Goal: Feedback & Contribution: Submit feedback/report problem

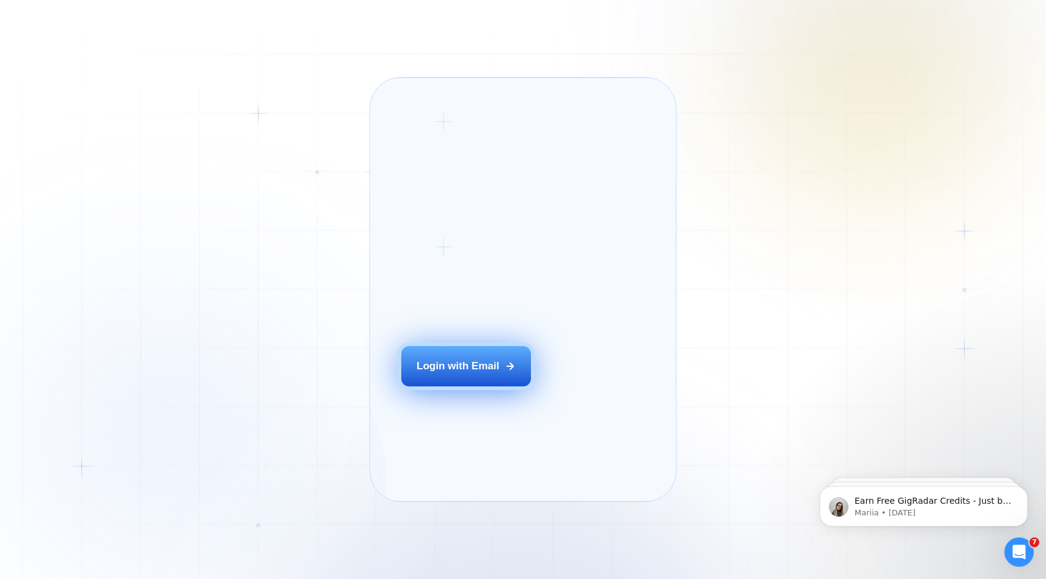
click at [459, 374] on div "Login with Email" at bounding box center [458, 366] width 83 height 15
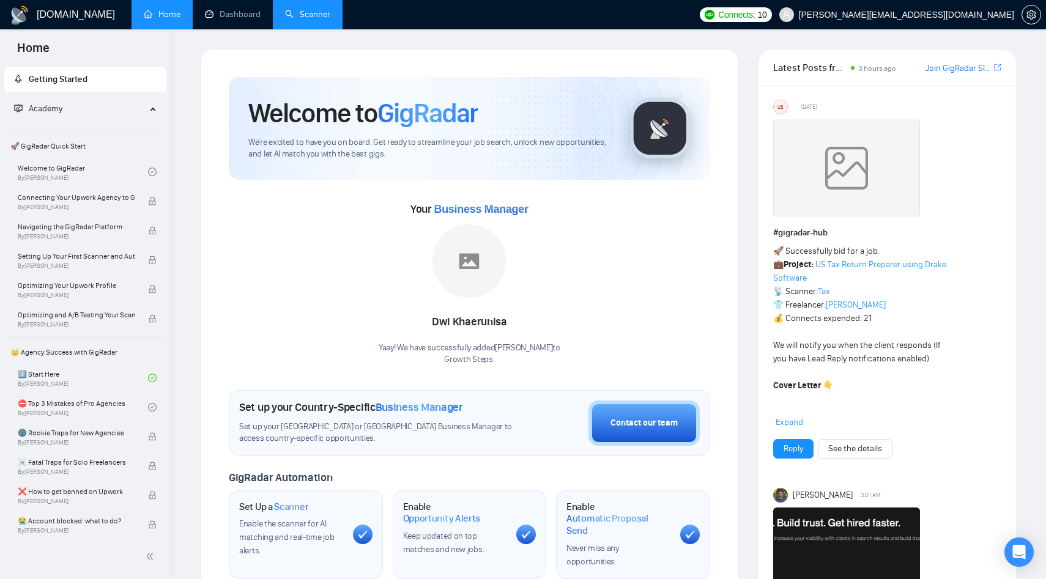
click at [319, 18] on link "Scanner" at bounding box center [307, 14] width 45 height 10
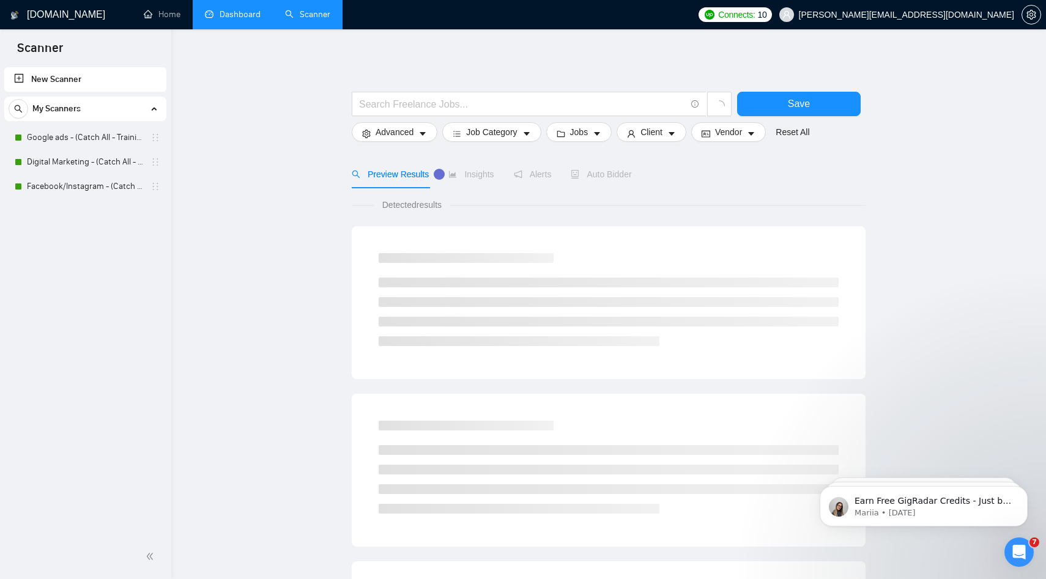
click at [237, 15] on link "Dashboard" at bounding box center [233, 14] width 56 height 10
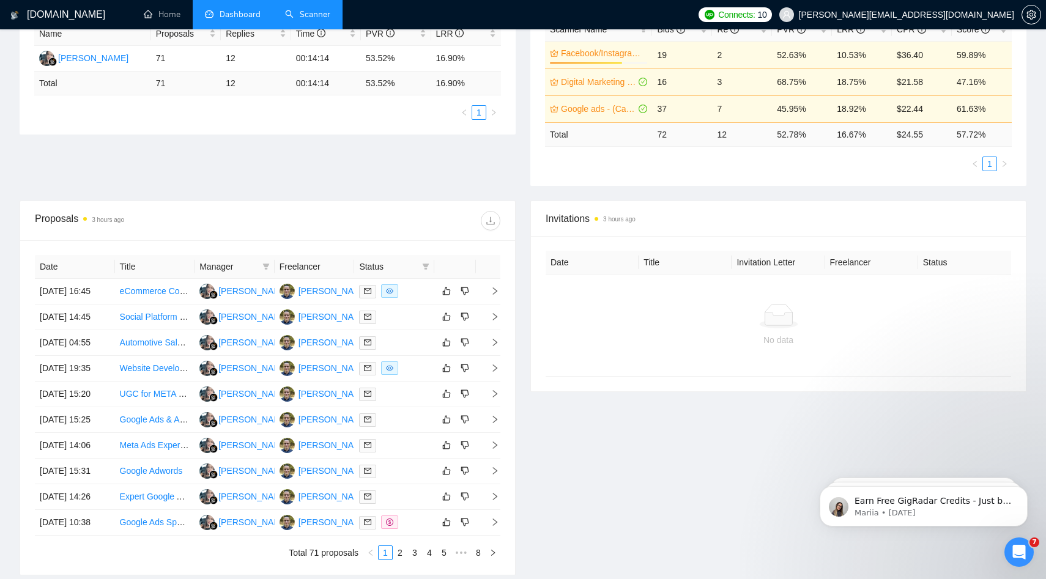
scroll to position [254, 0]
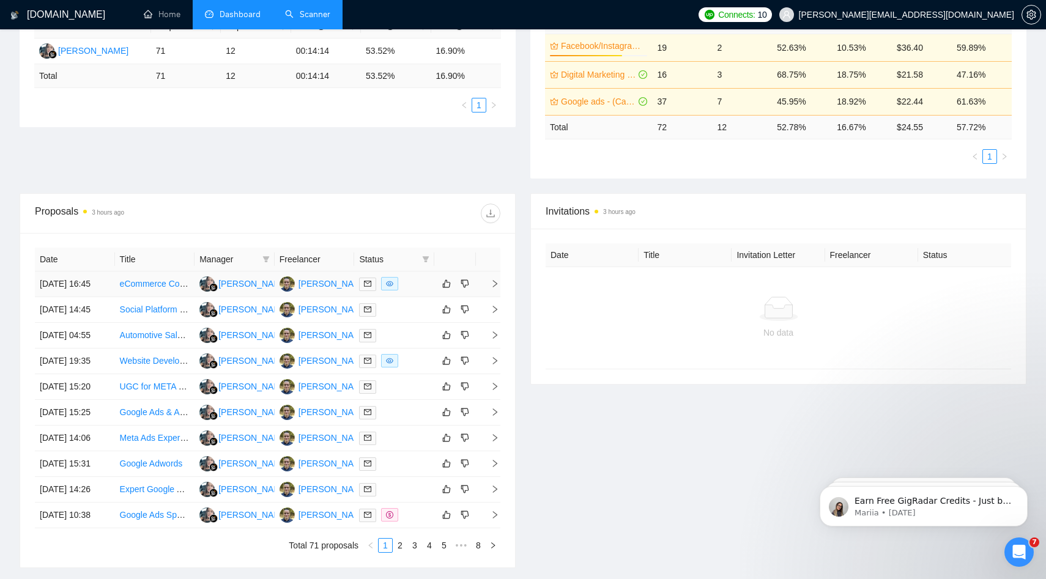
click at [491, 288] on icon "right" at bounding box center [495, 284] width 9 height 9
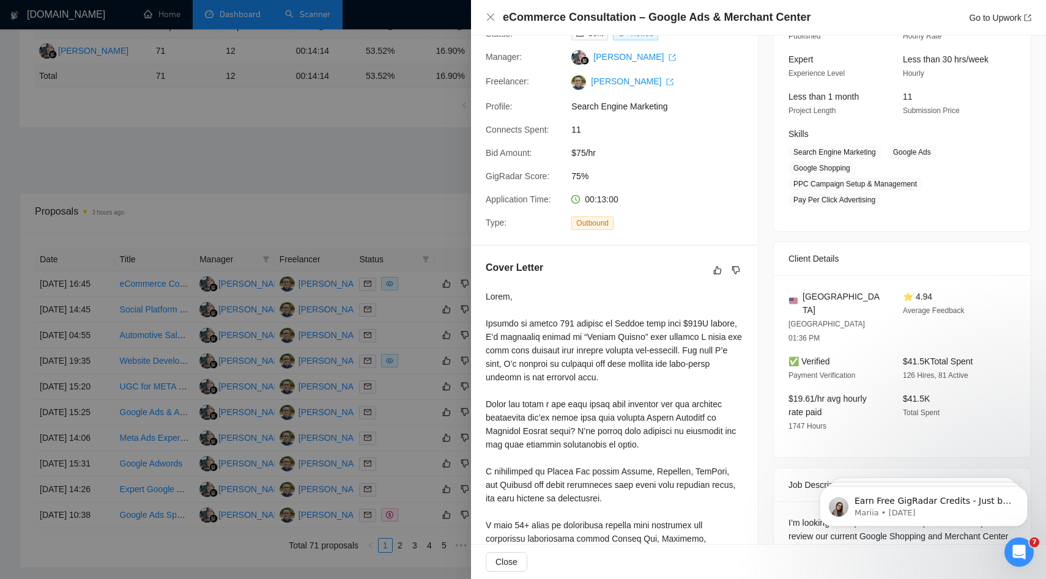
scroll to position [0, 0]
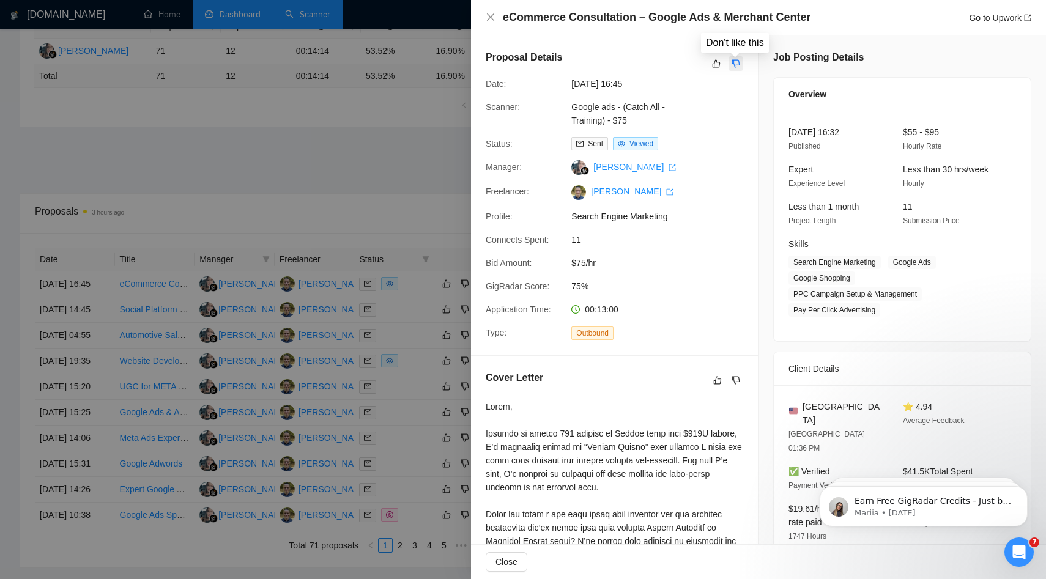
click at [736, 63] on icon "dislike" at bounding box center [736, 64] width 9 height 10
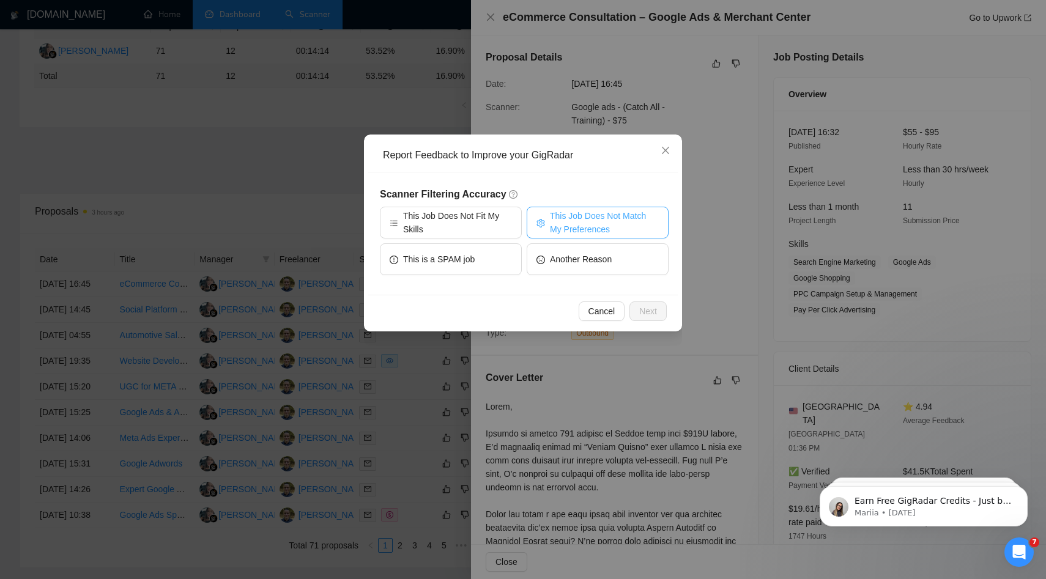
click at [604, 217] on span "This Job Does Not Match My Preferences" at bounding box center [604, 222] width 109 height 27
click at [643, 308] on span "Next" at bounding box center [648, 311] width 18 height 13
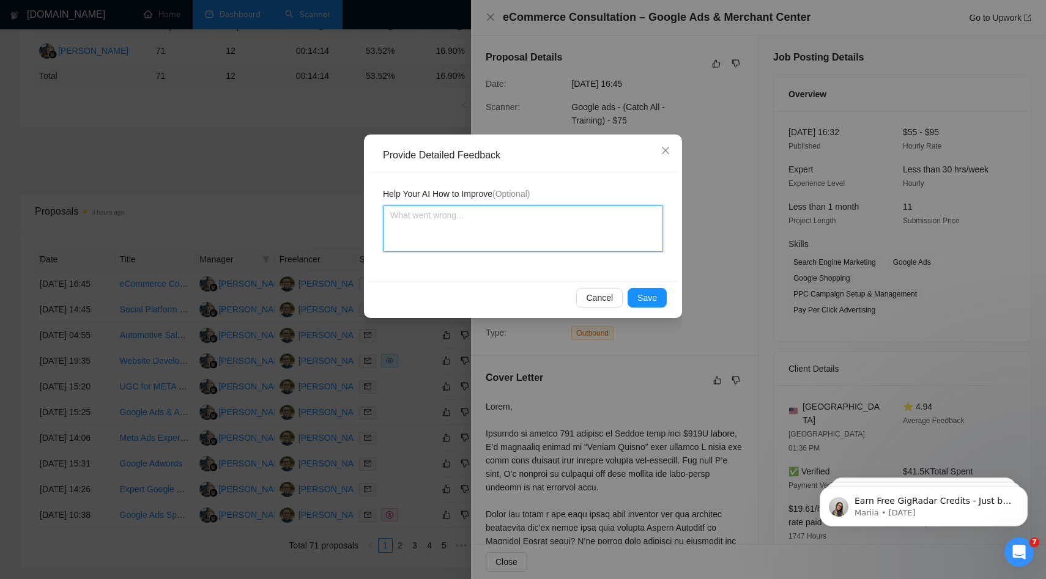
click at [492, 234] on textarea at bounding box center [523, 229] width 280 height 46
type textarea "I"
type textarea "I d"
type textarea "I do"
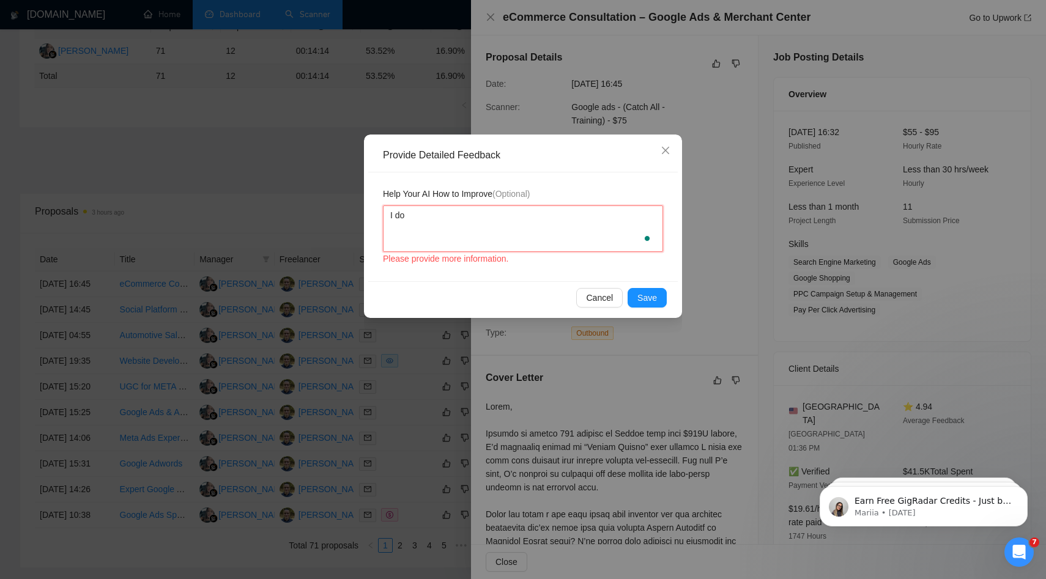
type textarea "I don"
type textarea "I don'"
type textarea "I don't"
type textarea "I don't w"
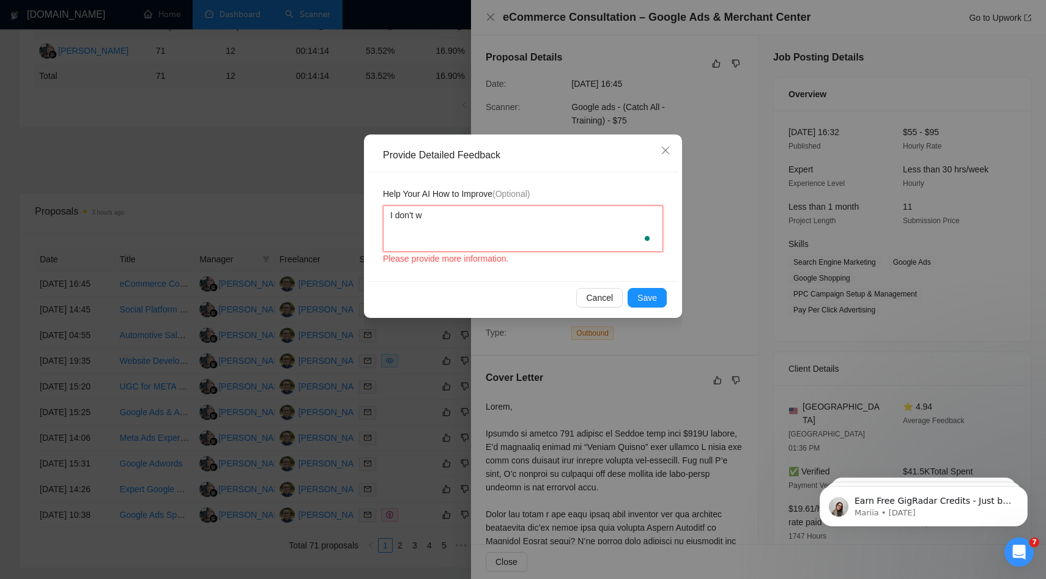
type textarea "I don't wa"
type textarea "I don't wan"
type textarea "I don't want"
type textarea "I don't want s"
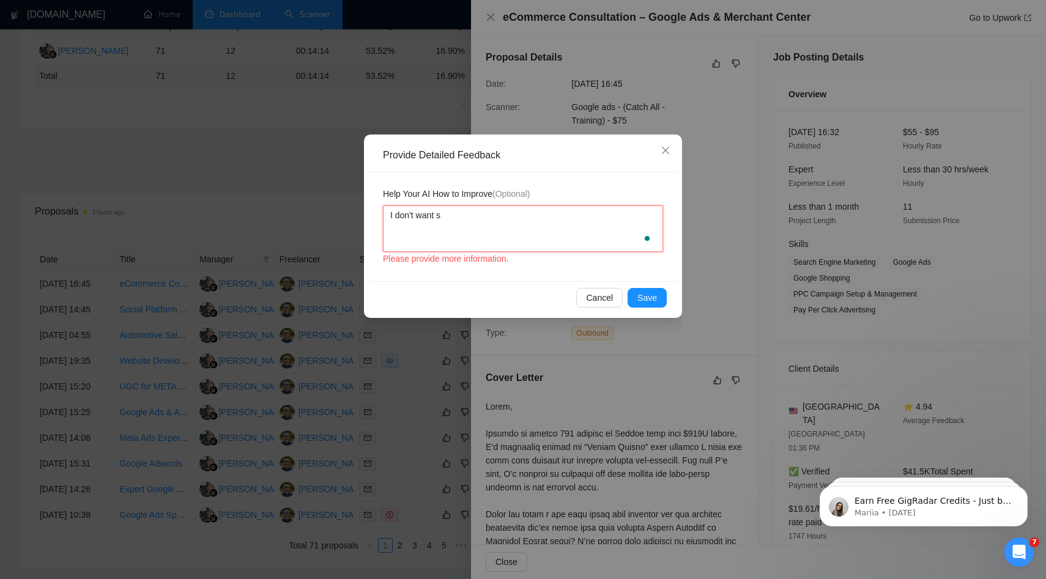
type textarea "I don't want sh"
type textarea "I don't want shor"
type textarea "I don't want short"
type textarea "I don't want short t"
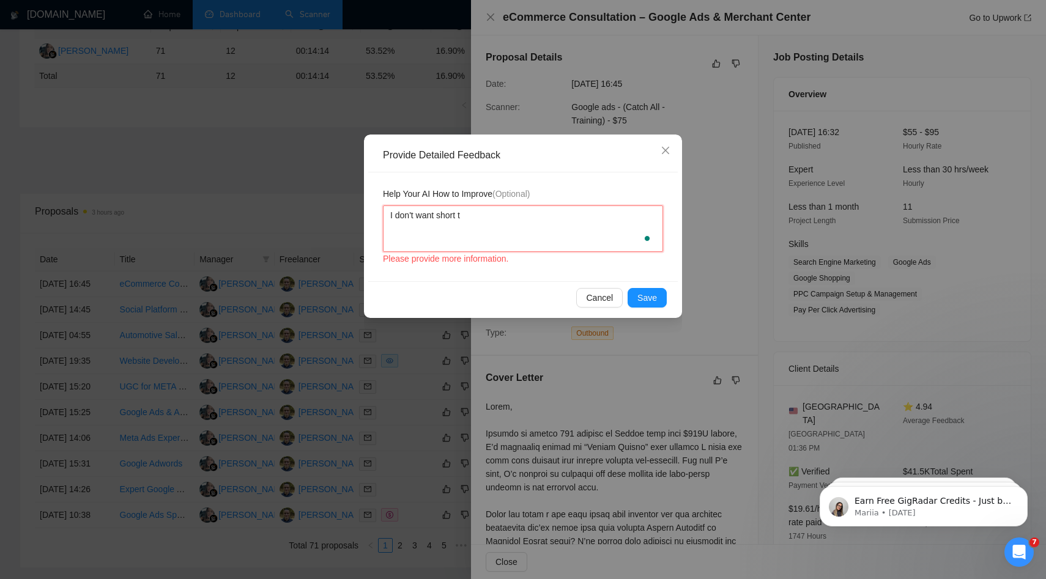
type textarea "I don't want short tr"
type textarea "I don't want short tra"
type textarea "I don't want short trai"
type textarea "I don't want short train"
type textarea "I don't want short traini"
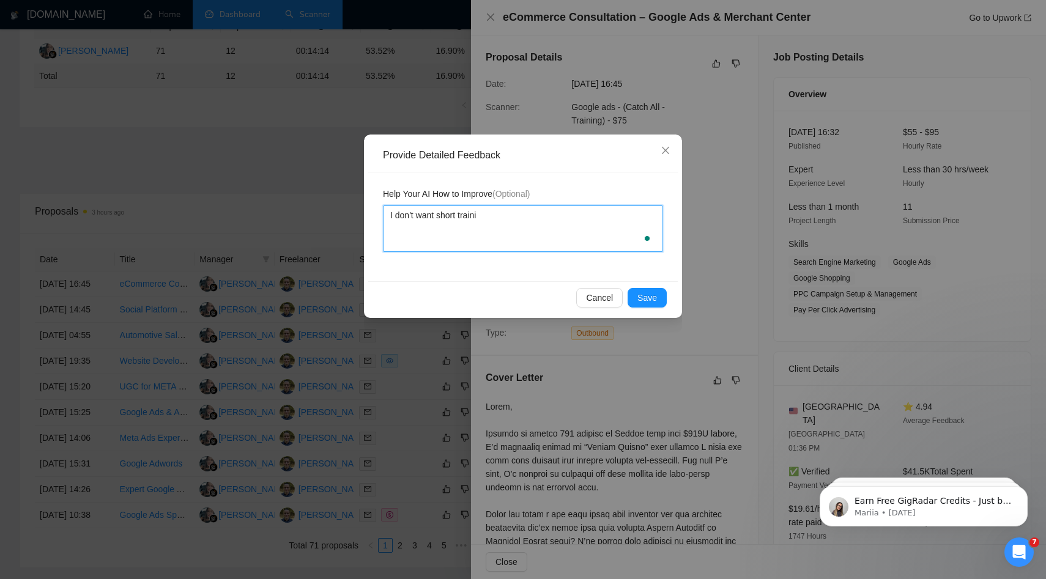
type textarea "I don't want short trainin"
type textarea "I don't want short training"
type textarea "I don't want short training pr"
type textarea "I don't want short training pro"
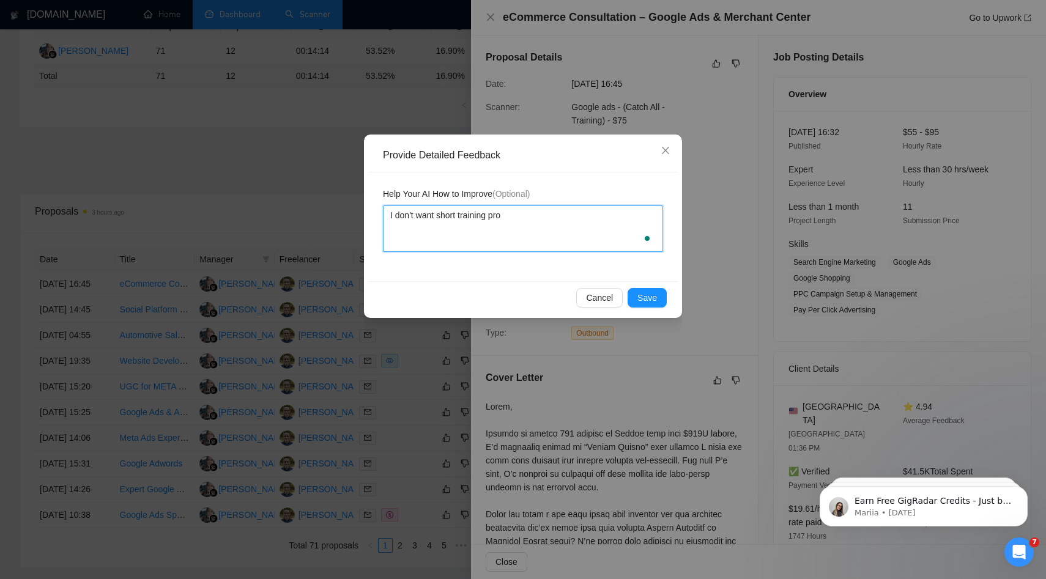
type textarea "I don't want short training proj"
type textarea "I don't want short training proje"
type textarea "I don't want short training projec"
type textarea "I don't want short training project"
type textarea "I don't want short training projects"
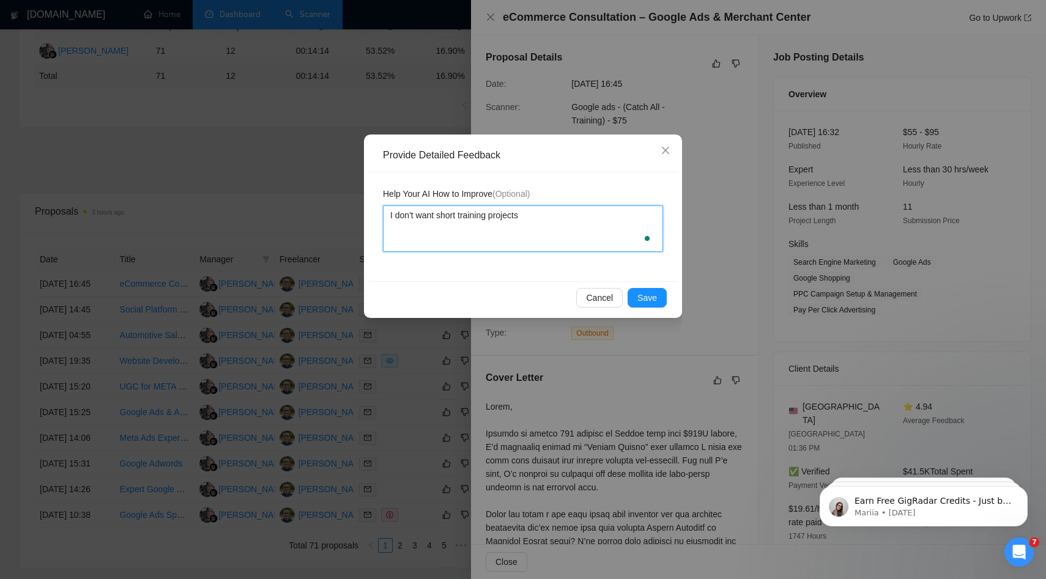
type textarea "I don't want short training projects"
type textarea "I don't want short training projects th"
type textarea "I don't want short training projects tha"
type textarea "I don't want short training projects that"
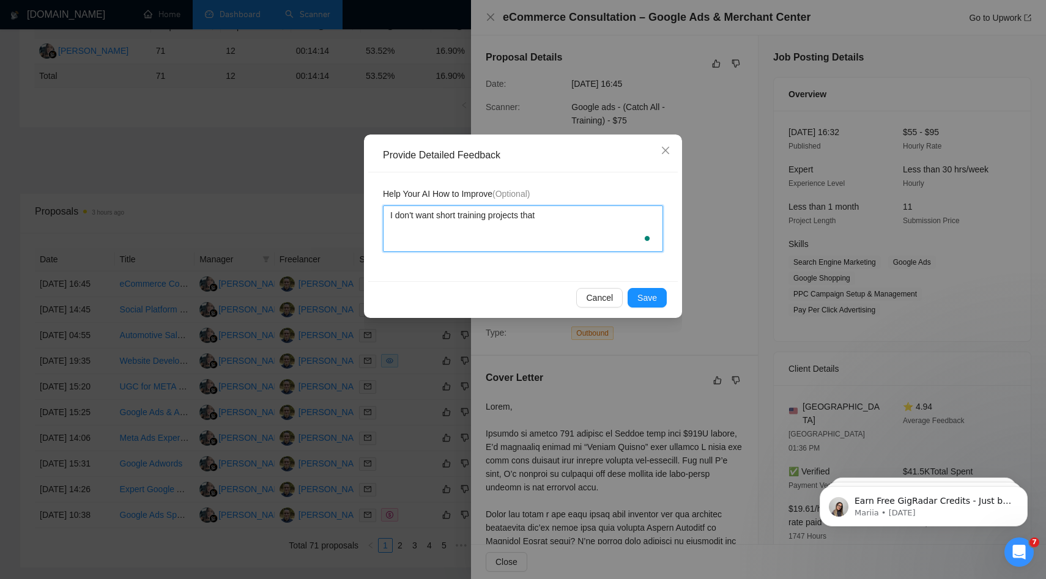
type textarea "I don't want short training projects that a"
type textarea "I don't want short training projects that are"
type textarea "I don't want short training projects that are o"
type textarea "I don't want short training projects that are on"
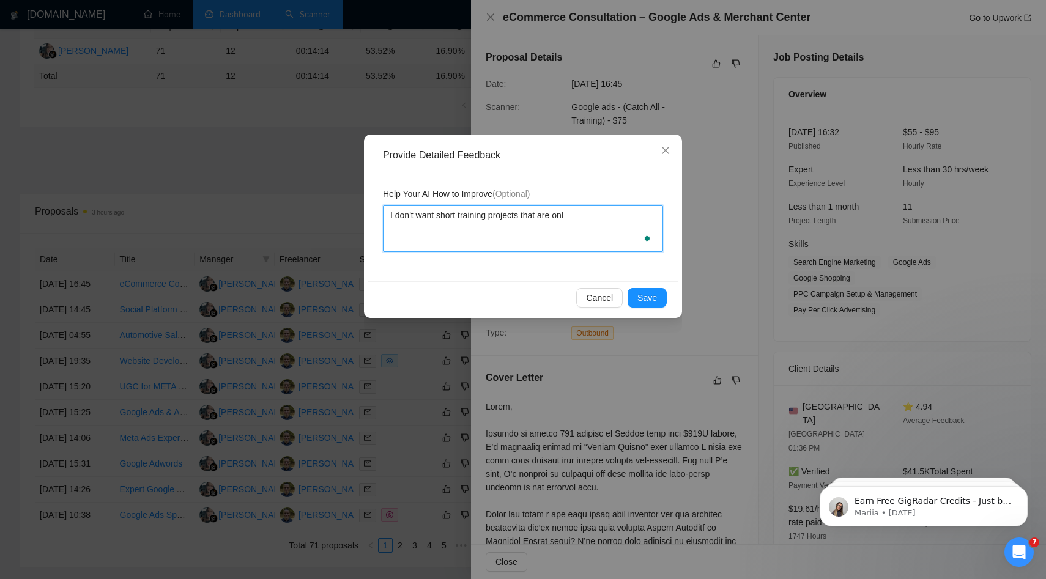
type textarea "I don't want short training projects that are only"
type textarea "I don't want short training projects that are only 3"
type textarea "I don't want short training projects that are only 30"
type textarea "I don't want short training projects that are only 30-"
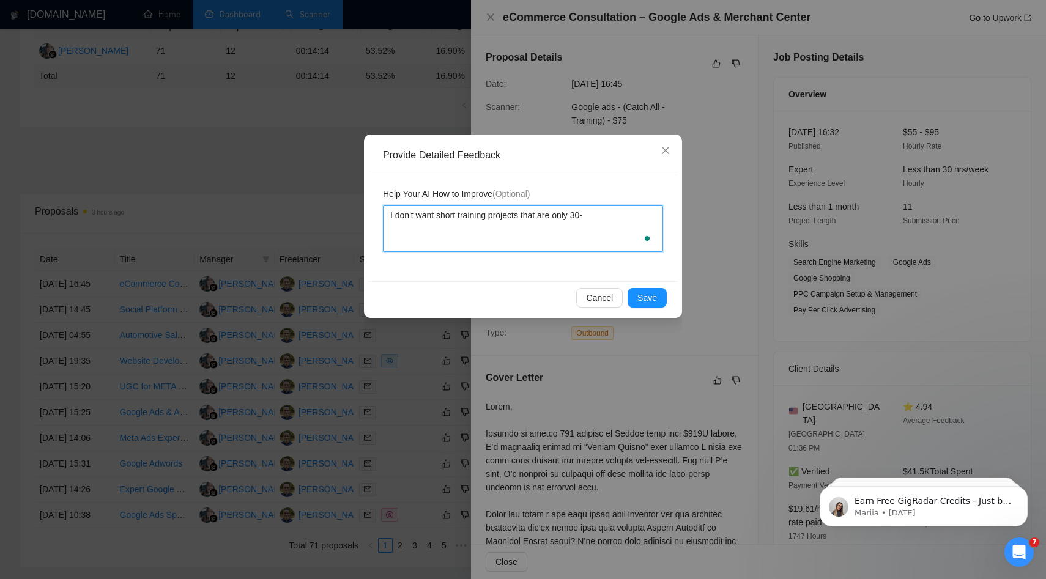
type textarea "I don't want short training projects that are only 30-6"
type textarea "I don't want short training projects that are only 30-60"
type textarea "I don't want short training projects that are only 30-60 m"
type textarea "I don't want short training projects that are only 30-60 mi"
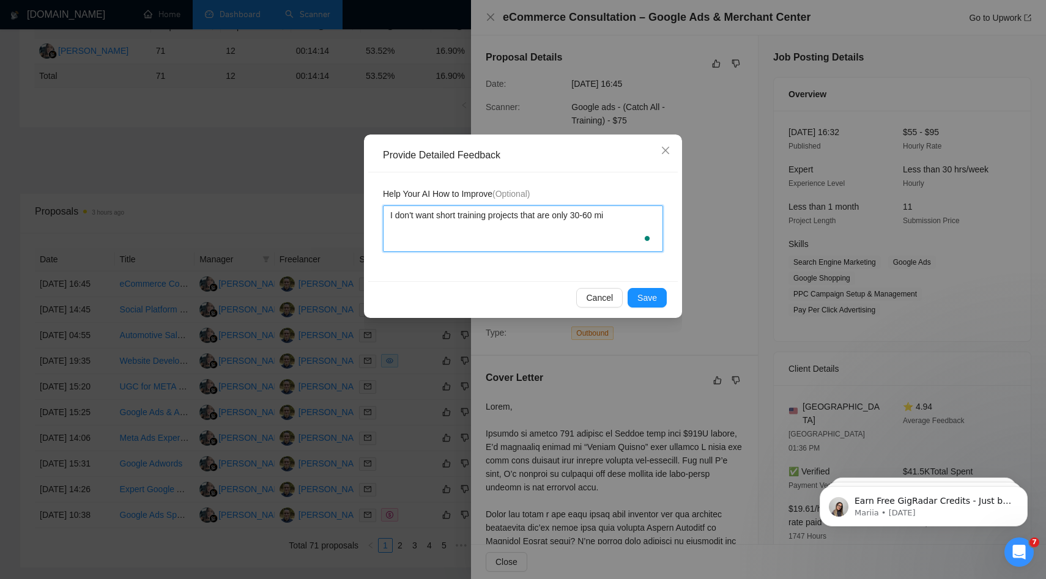
type textarea "I don't want short training projects that are only 30-60 min"
type textarea "I don't want short training projects that are only 30-60 miny"
type textarea "I don't want short training projects that are only 30-60 minyt"
type textarea "I don't want short training projects that are only 30-60 minyte"
type textarea "I don't want short training projects that are only 30-60 minyt"
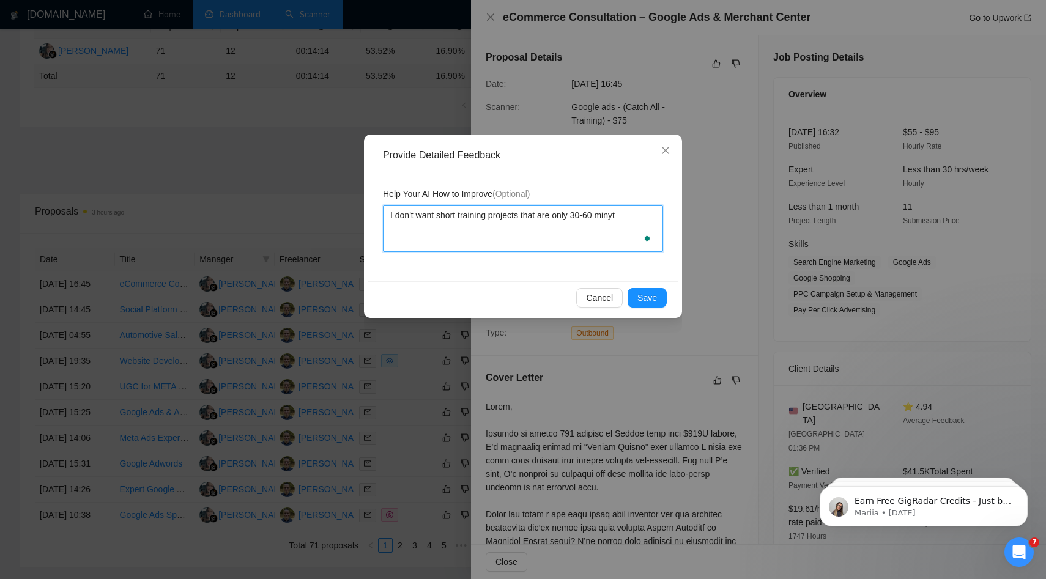
type textarea "I don't want short training projects that are only 30-60 miny"
type textarea "I don't want short training projects that are only 30-60 min"
type textarea "I don't want short training projects that are only 30-60 minu"
type textarea "I don't want short training projects that are only 30-60 minut"
type textarea "I don't want short training projects that are only 30-60 minute"
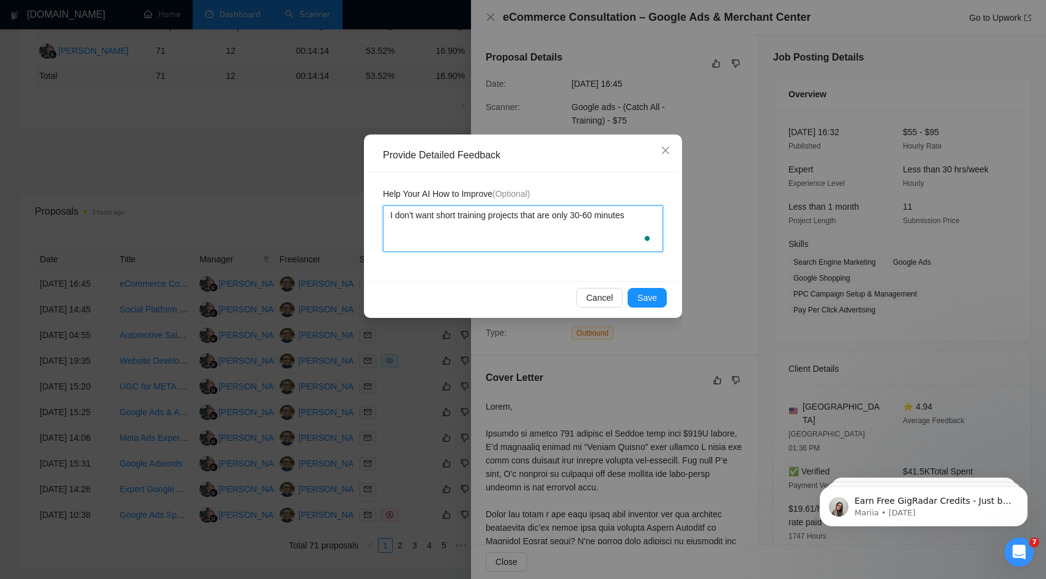
type textarea "I don't want short training projects that are only 30-60 minutes."
click at [653, 292] on span "Save" at bounding box center [647, 297] width 20 height 13
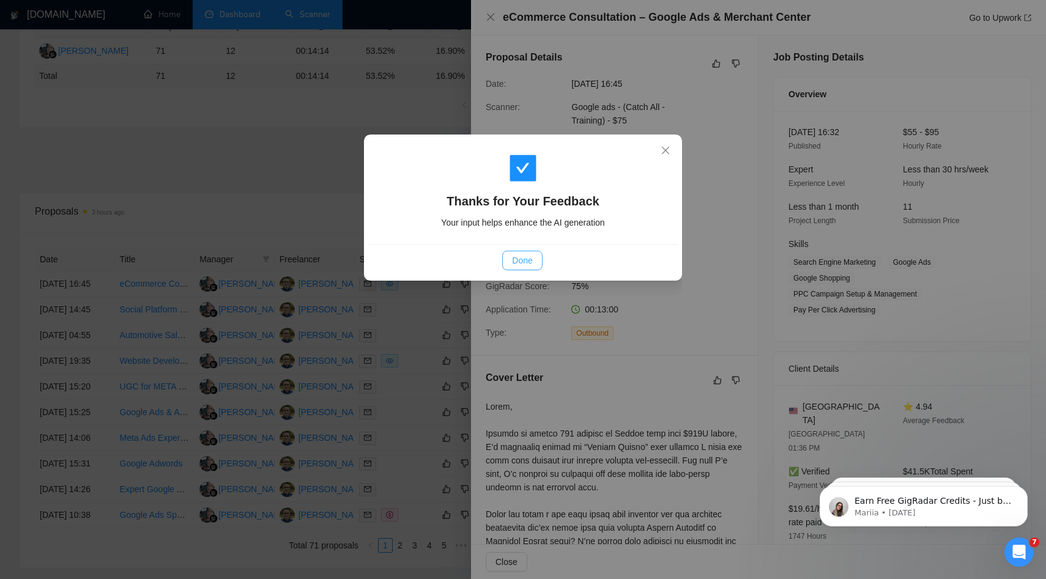
click at [524, 259] on span "Done" at bounding box center [522, 260] width 20 height 13
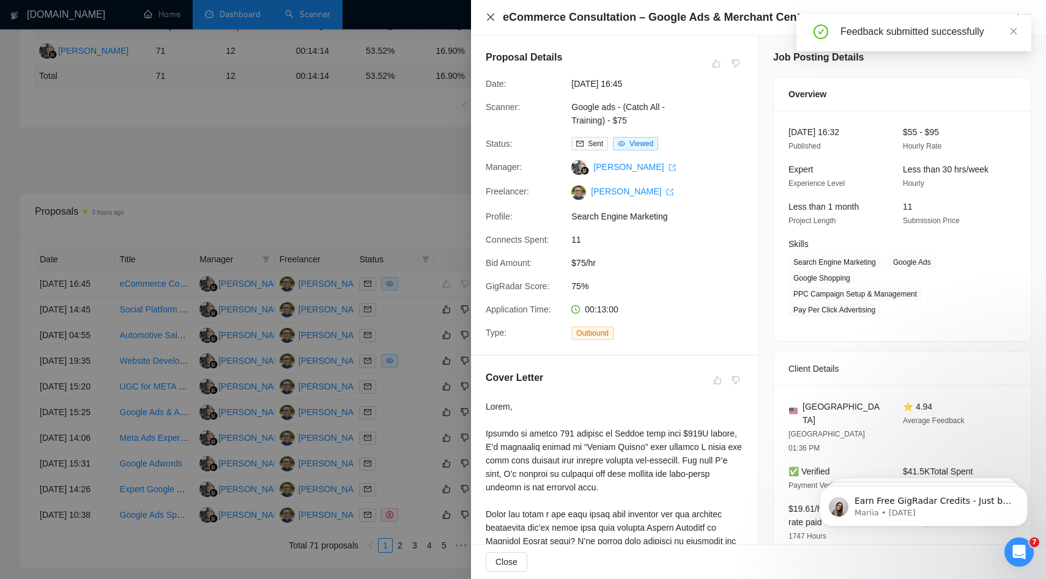
click at [489, 17] on icon "close" at bounding box center [491, 17] width 10 height 10
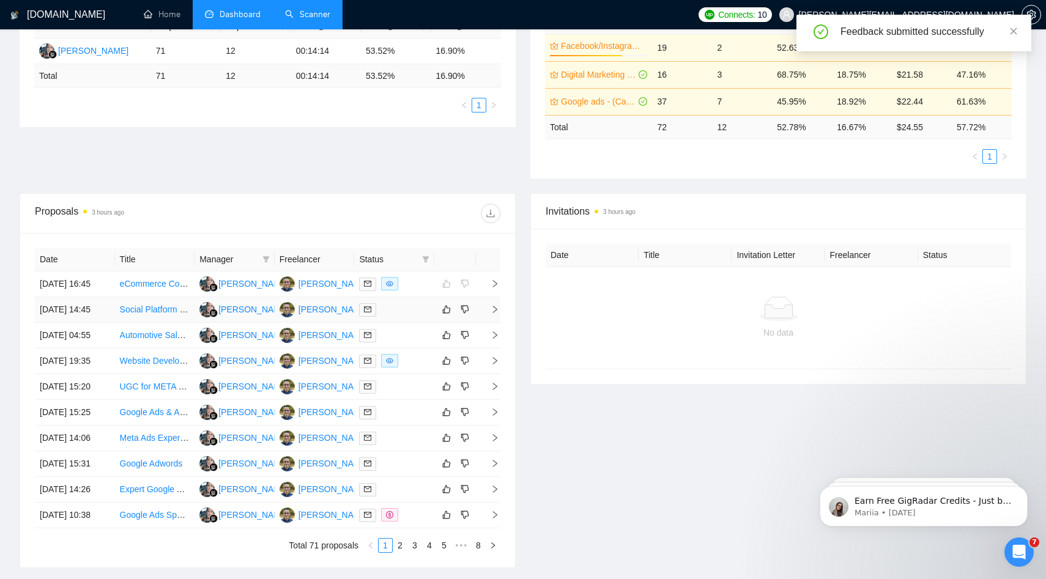
click at [496, 313] on icon "right" at bounding box center [495, 309] width 4 height 7
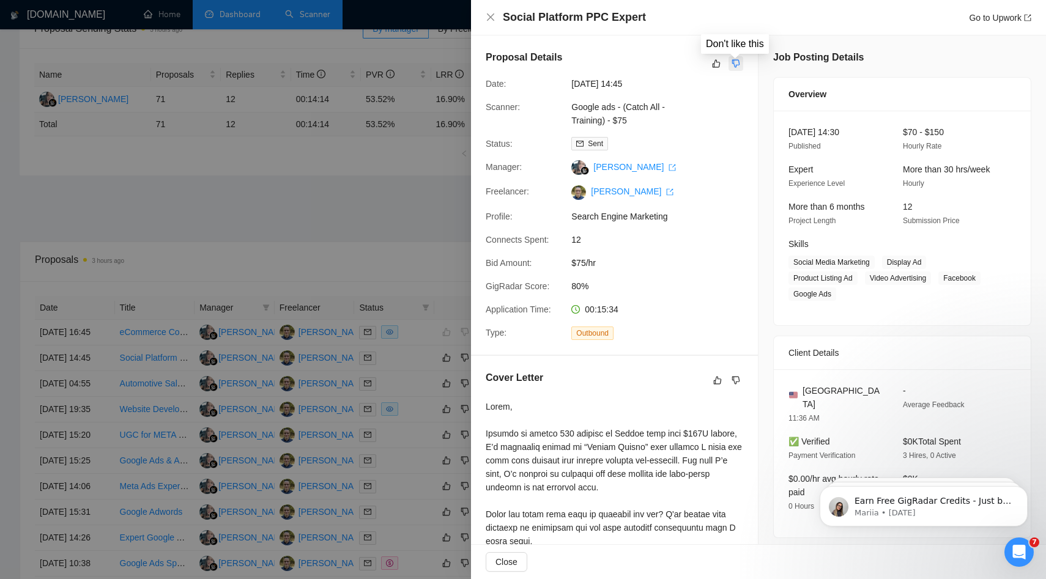
click at [737, 66] on icon "dislike" at bounding box center [736, 64] width 9 height 10
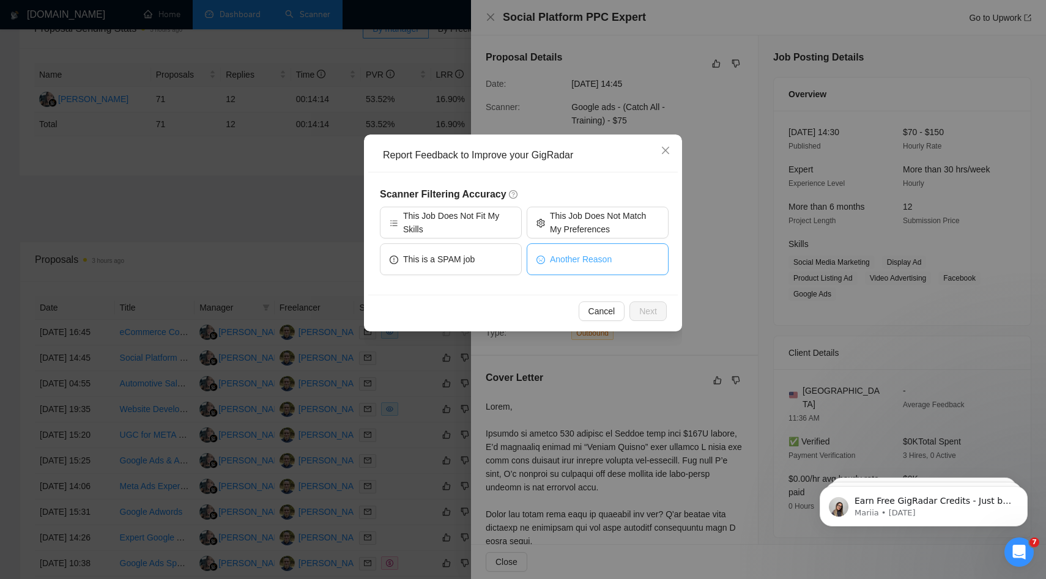
click at [585, 254] on span "Another Reason" at bounding box center [581, 259] width 62 height 13
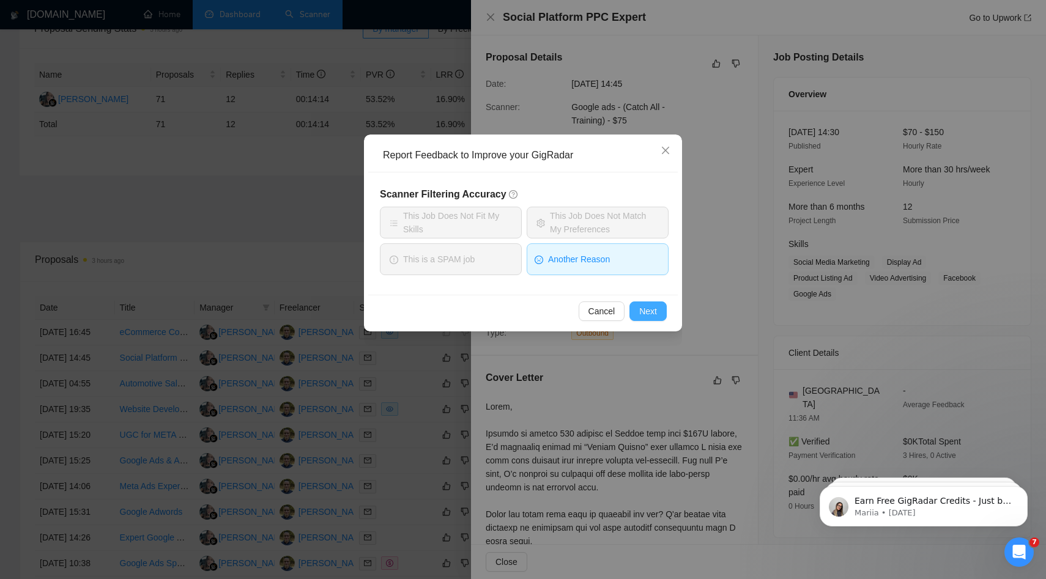
click at [666, 318] on button "Next" at bounding box center [647, 312] width 37 height 20
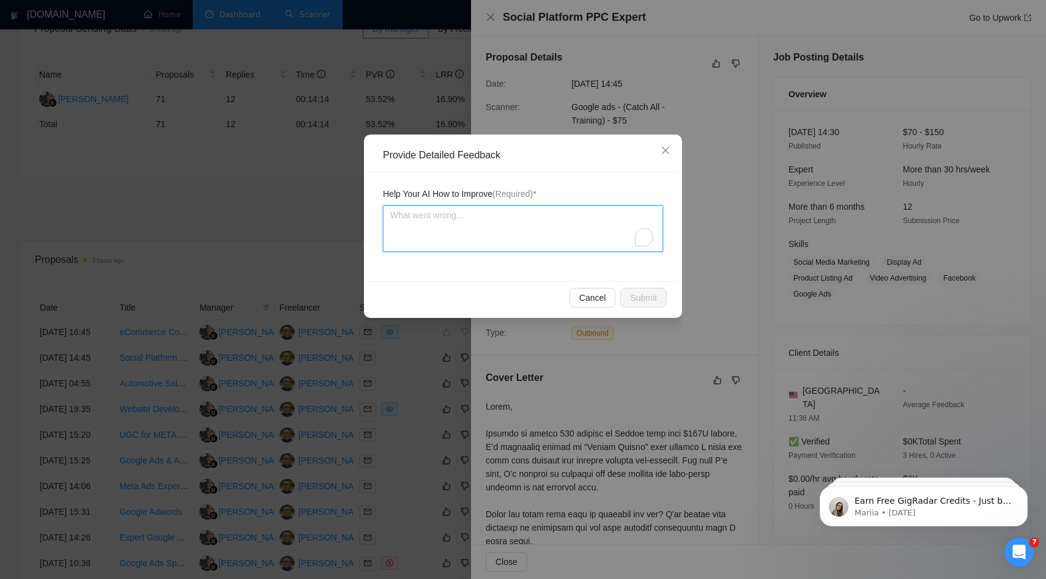
click at [410, 231] on textarea "To enrich screen reader interactions, please activate Accessibility in Grammarl…" at bounding box center [523, 229] width 280 height 46
type textarea "A"
type textarea "An"
type textarea "Any"
type textarea "Anyo"
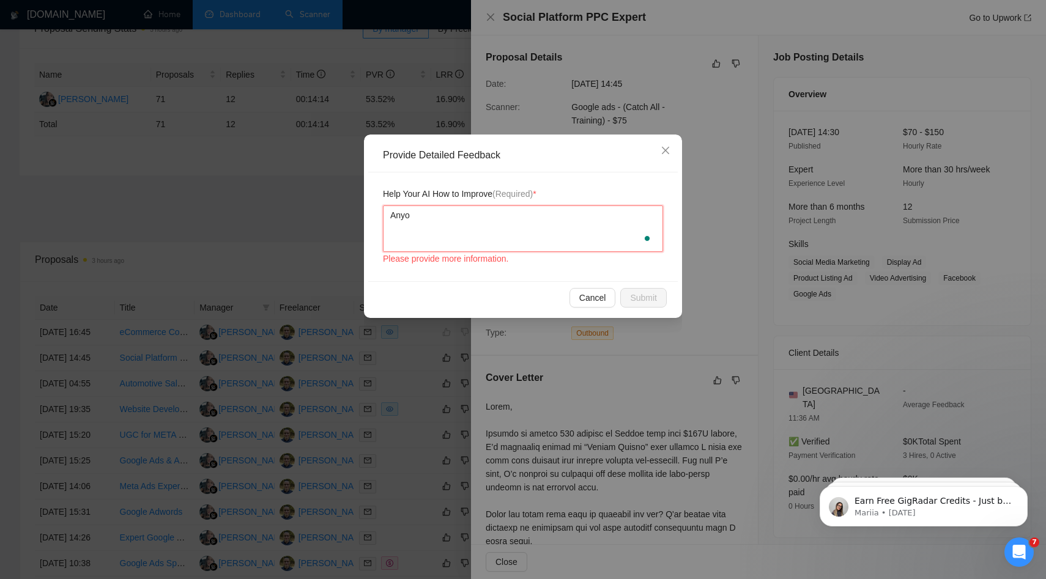
type textarea "Anyon"
type textarea "Anyone"
type textarea "Anyone w"
type textarea "Anyone wh"
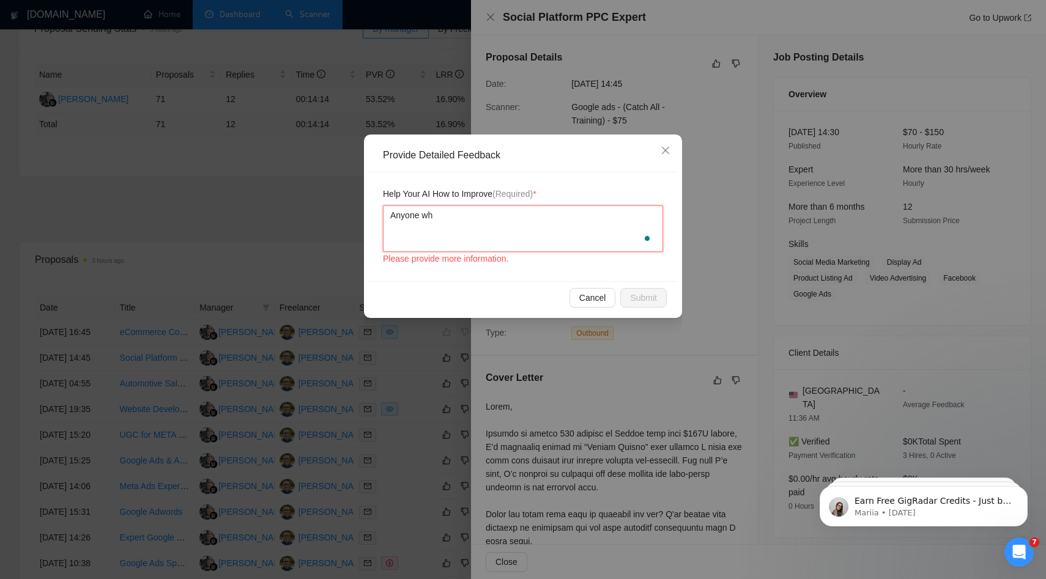
type textarea "Anyone who"
type textarea "Anyone who d"
type textarea "Anyone who do"
type textarea "Anyone who doe"
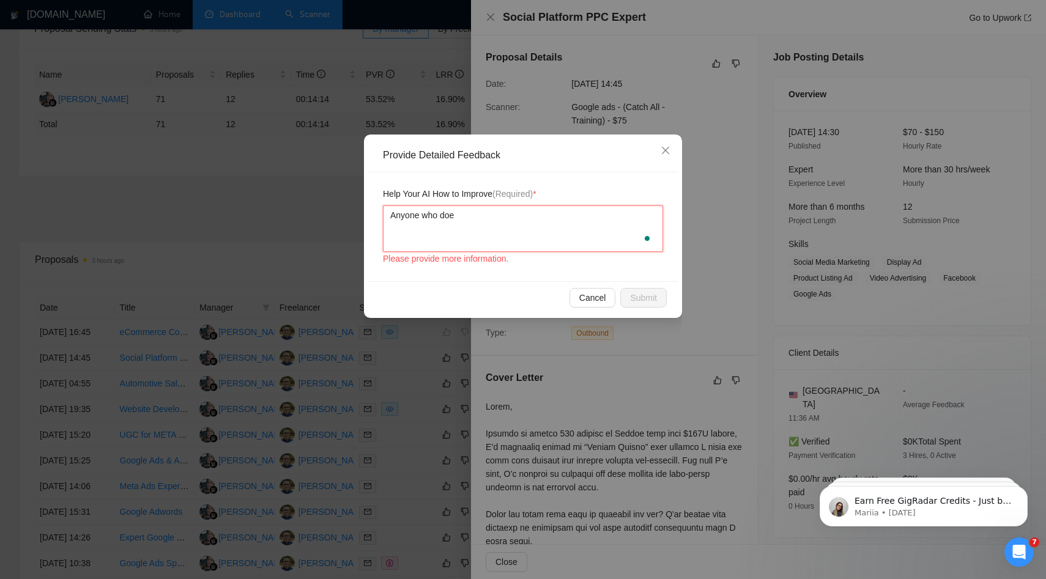
type textarea "Anyone who does"
type textarea "Anyone who doesn"
type textarea "Anyone who doesn'"
type textarea "Anyone who doesn't"
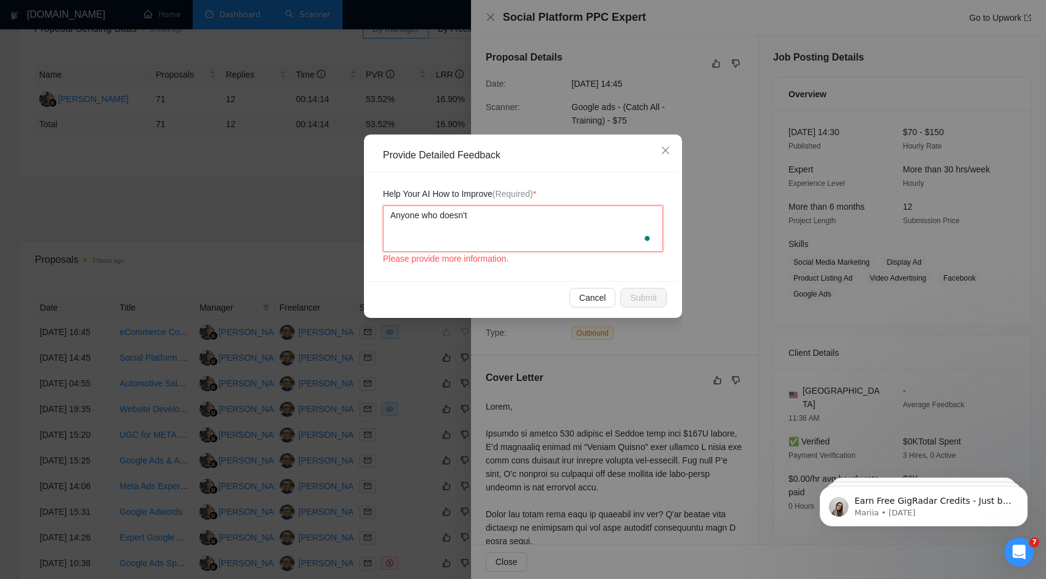
type textarea "Anyone who doesn't u"
type textarea "Anyone who doesn't us"
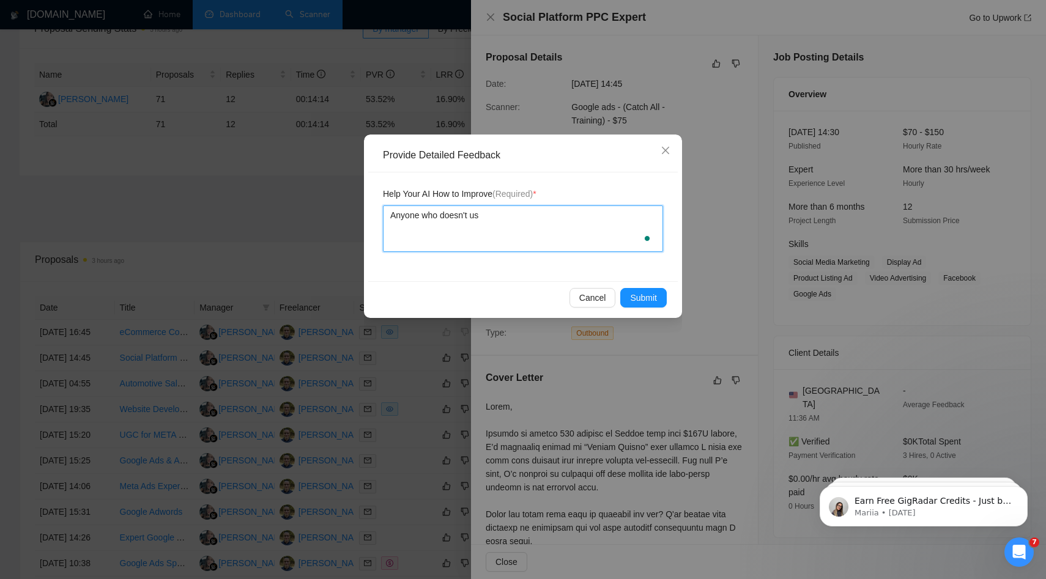
type textarea "Anyone who doesn't use"
type textarea "Anyone who doesn't use a"
type textarea "Anyone who doesn't use an"
type textarea "Anyone who doesn't use any"
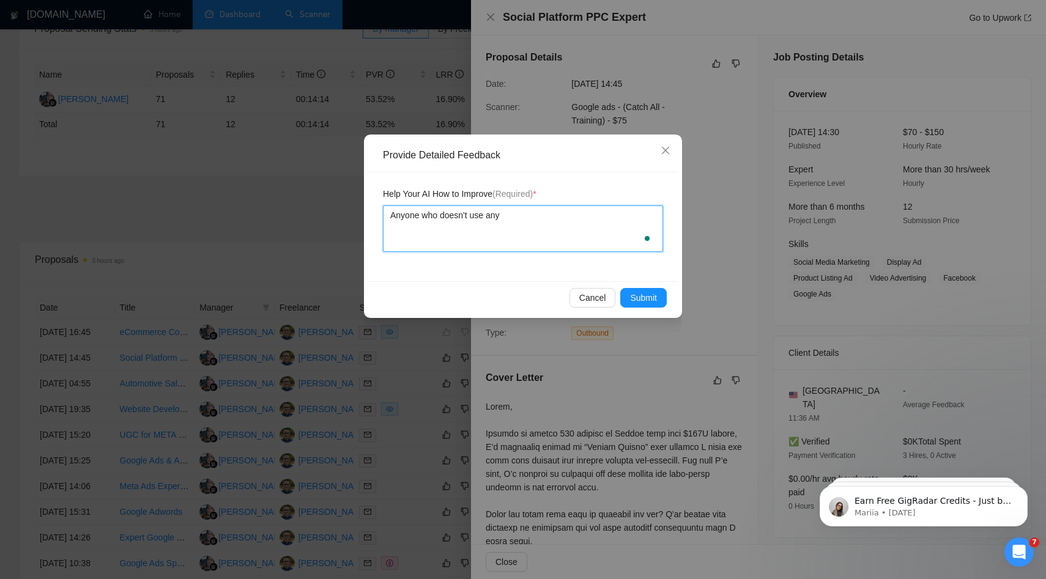
type textarea "Anyone who doesn't use any"
type textarea "Anyone who doesn't use any r"
type textarea "Anyone who doesn't use any rp"
type textarea "Anyone who doesn't use any r"
type textarea "Anyone who doesn't use any"
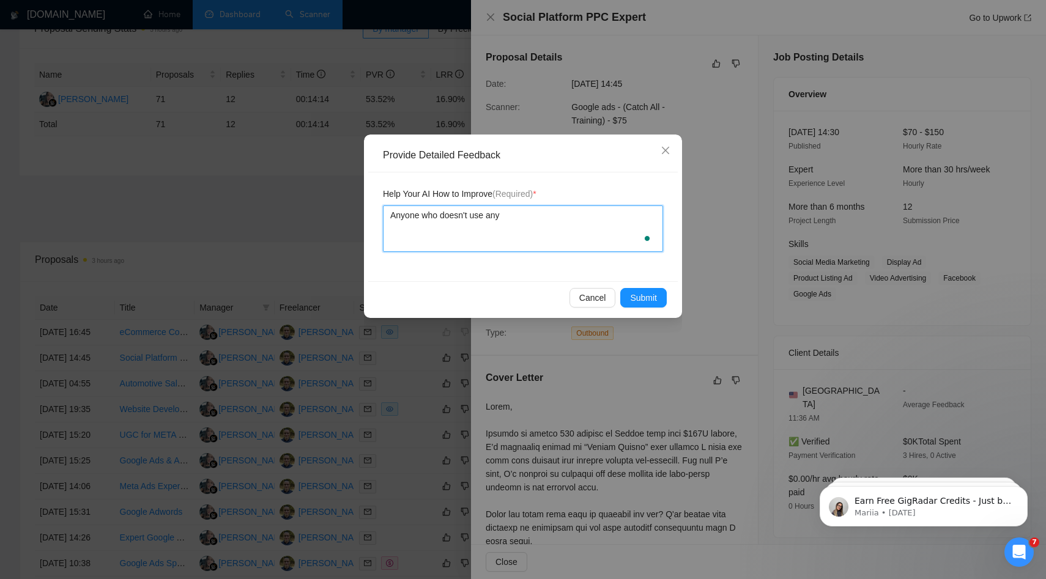
type textarea "Anyone who doesn't use any p"
type textarea "Anyone who doesn't use any pr"
type textarea "Anyone who doesn't use any pro"
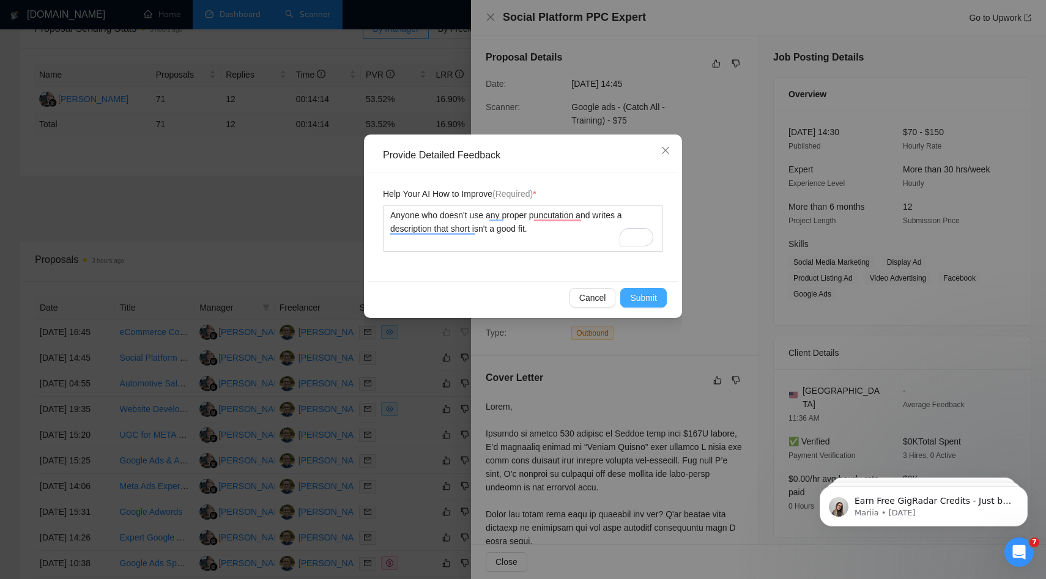
click at [651, 295] on span "Submit" at bounding box center [643, 297] width 27 height 13
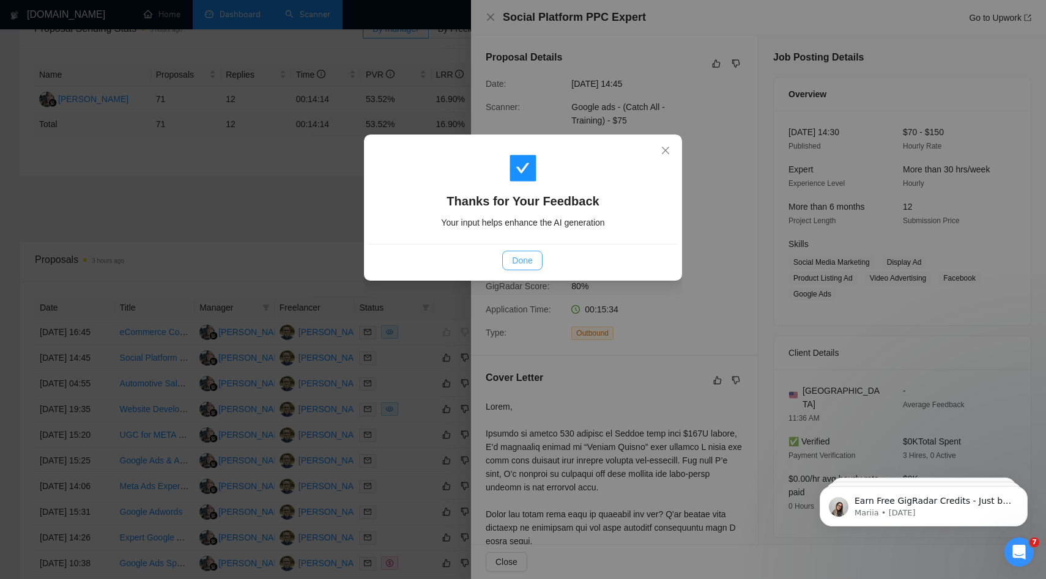
click at [526, 259] on span "Done" at bounding box center [522, 260] width 20 height 13
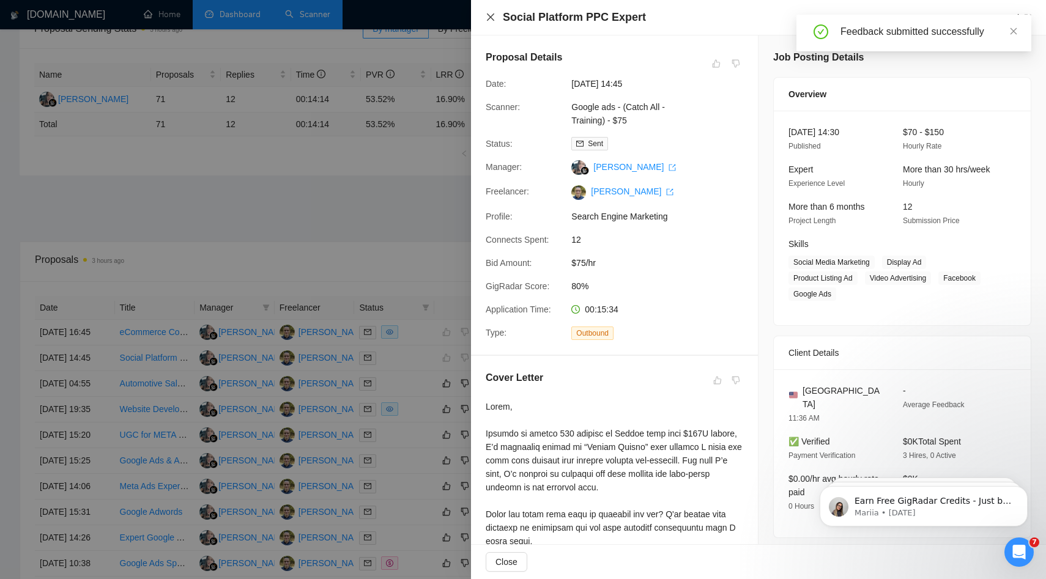
click at [490, 17] on icon "close" at bounding box center [490, 16] width 7 height 7
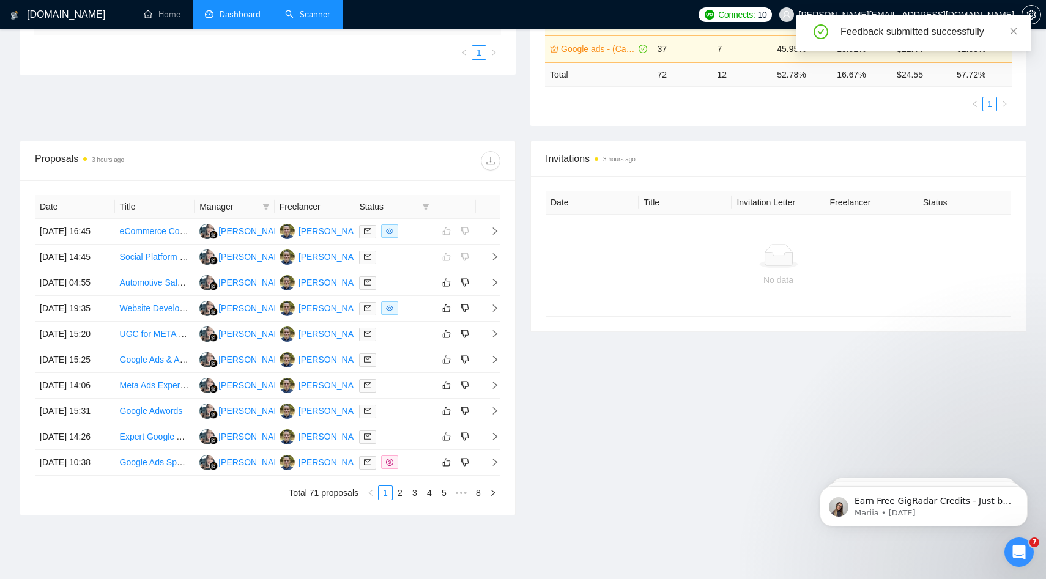
scroll to position [401, 0]
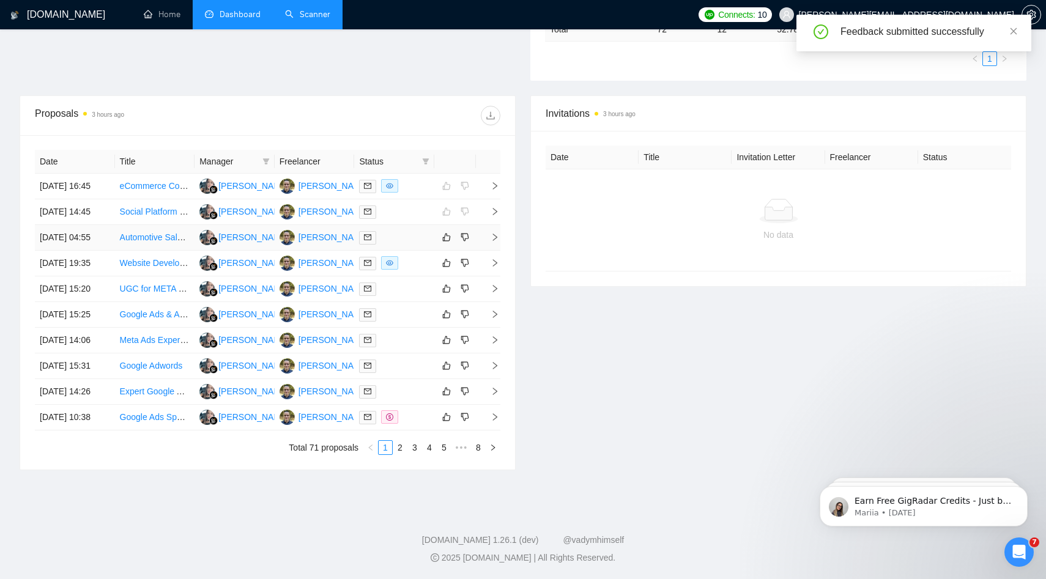
click at [499, 225] on td at bounding box center [488, 238] width 24 height 26
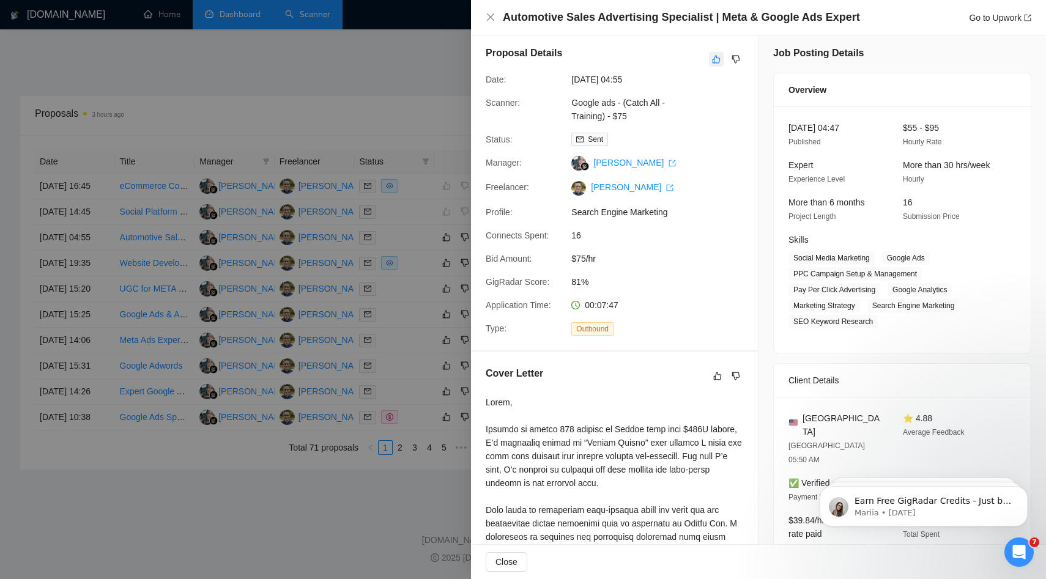
scroll to position [0, 0]
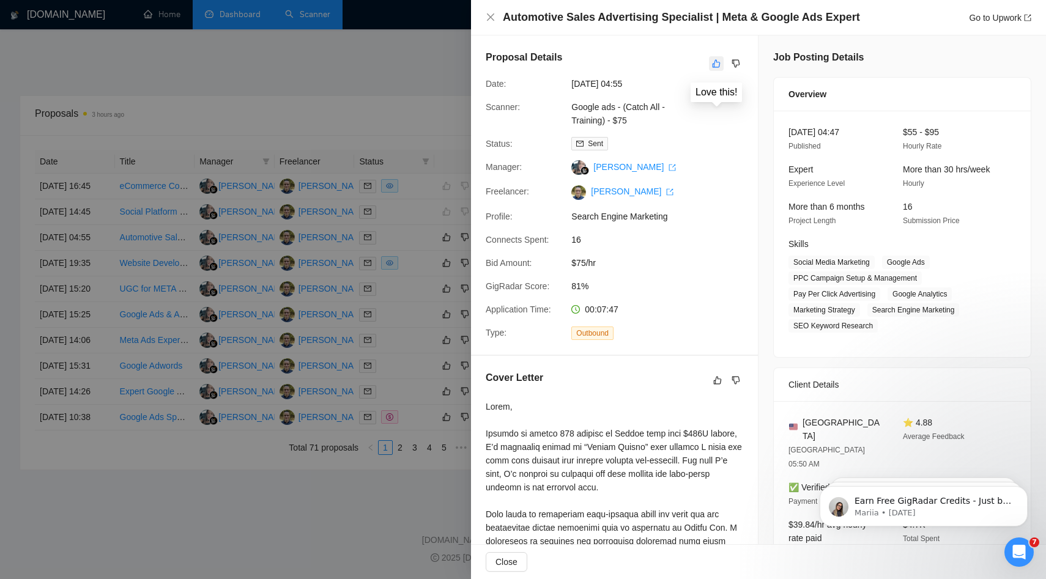
click at [718, 65] on icon "like" at bounding box center [716, 64] width 9 height 10
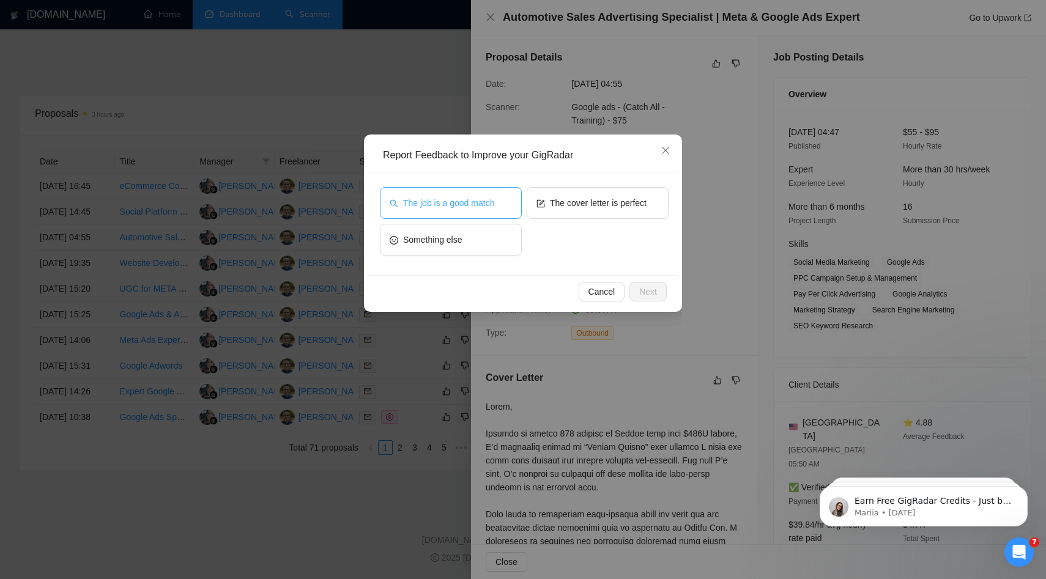
click at [492, 212] on button "The job is a good match" at bounding box center [451, 203] width 142 height 32
click at [657, 294] on button "Next" at bounding box center [647, 292] width 37 height 20
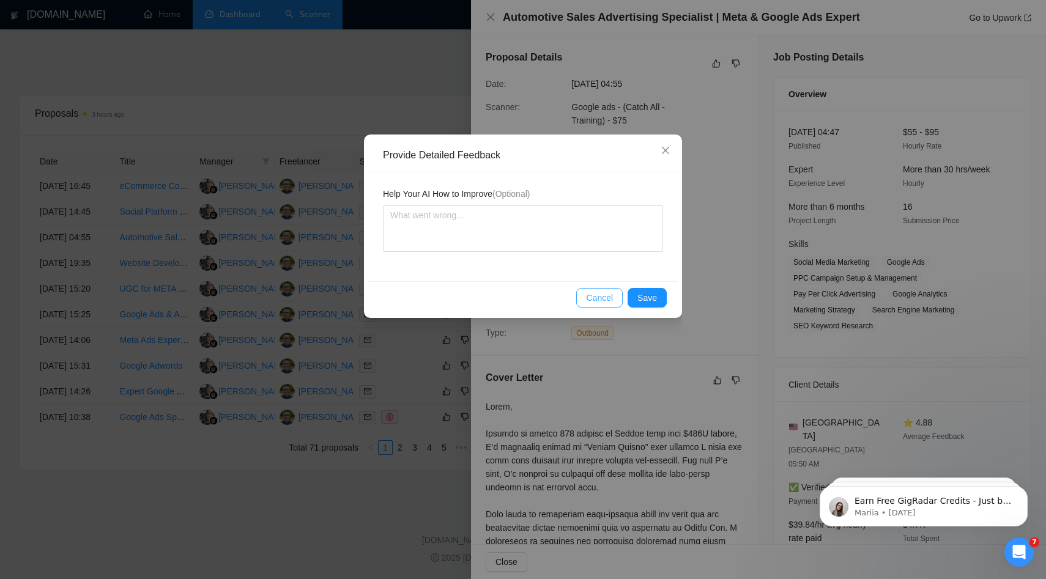
click at [608, 304] on span "Cancel" at bounding box center [599, 297] width 27 height 13
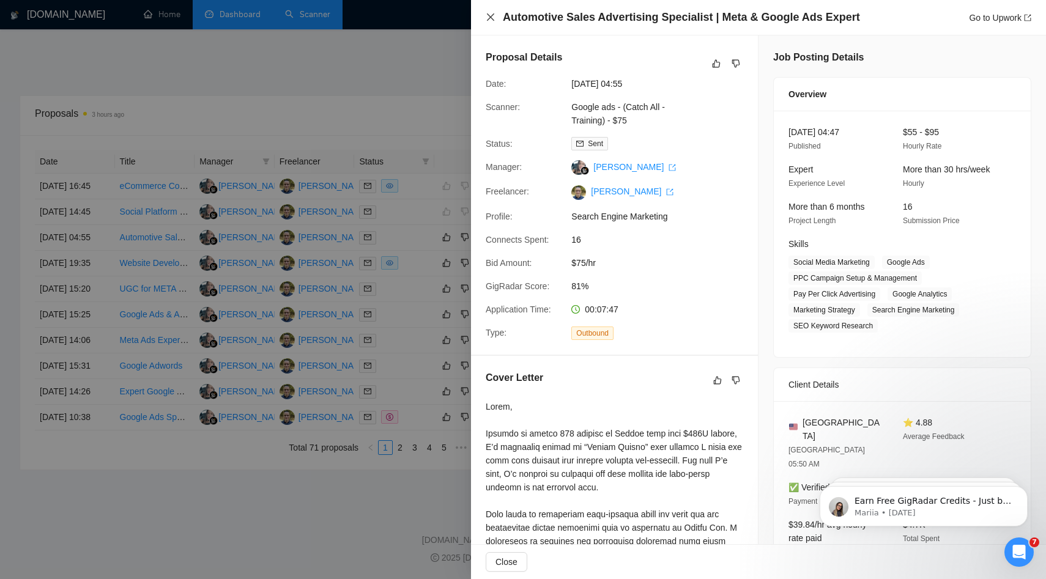
click at [490, 21] on icon "close" at bounding box center [491, 17] width 10 height 10
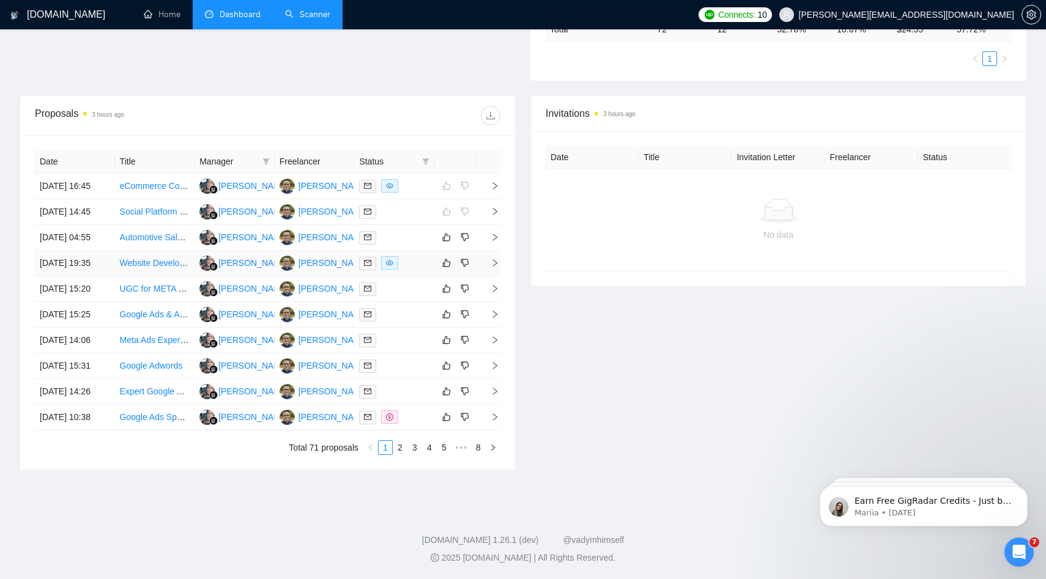
click at [494, 259] on icon "right" at bounding box center [495, 262] width 4 height 7
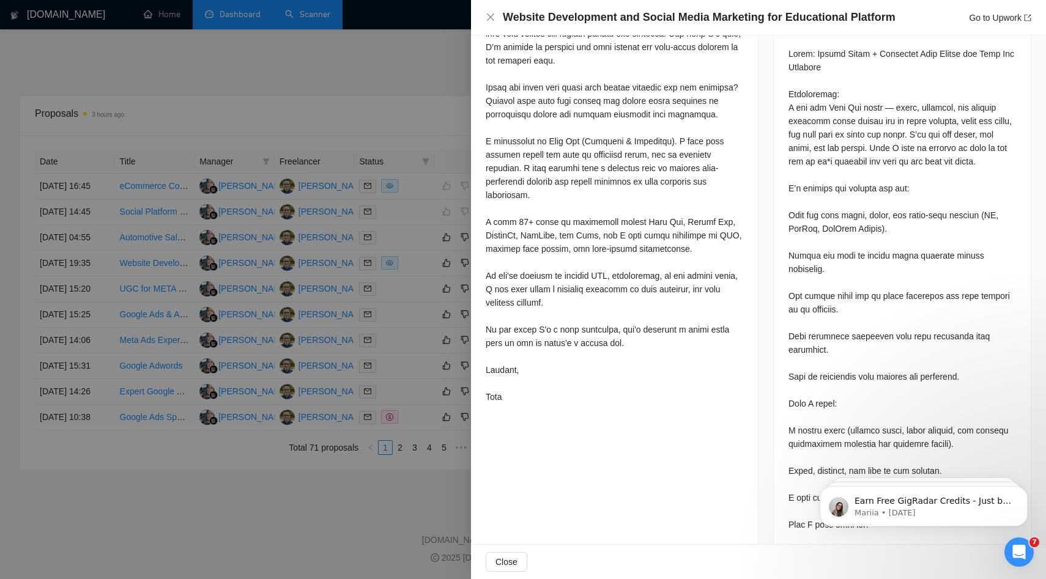
scroll to position [539, 0]
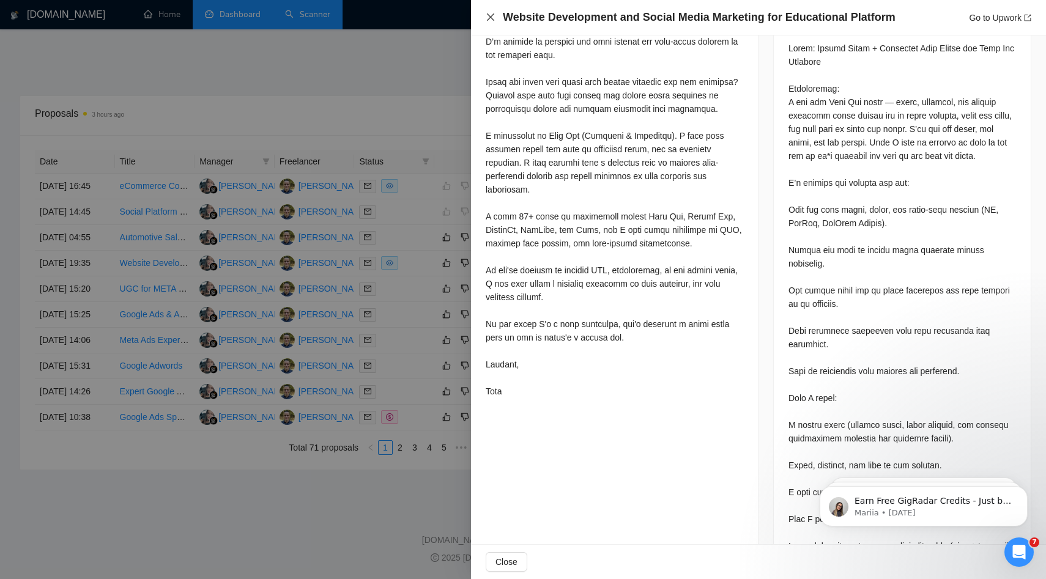
click at [491, 16] on icon "close" at bounding box center [490, 16] width 7 height 7
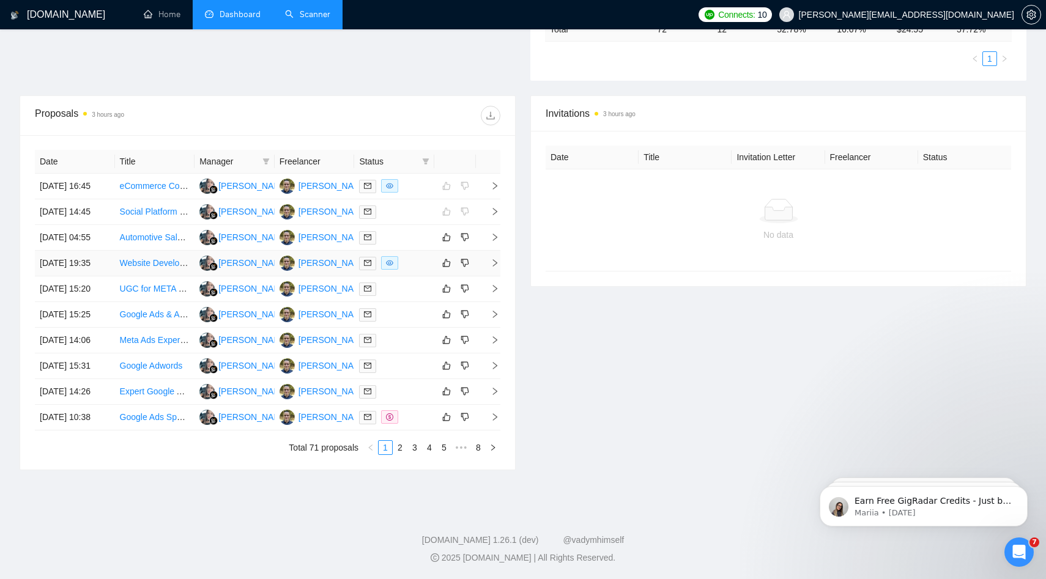
click at [148, 258] on link "Website Development and Social Media Marketing for Educational Platform" at bounding box center [263, 263] width 286 height 10
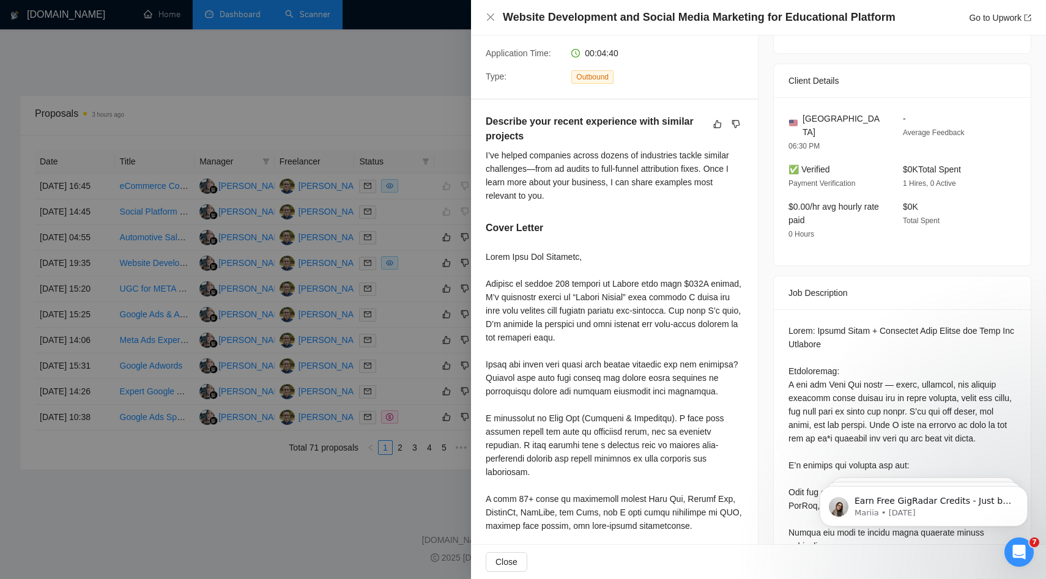
scroll to position [0, 0]
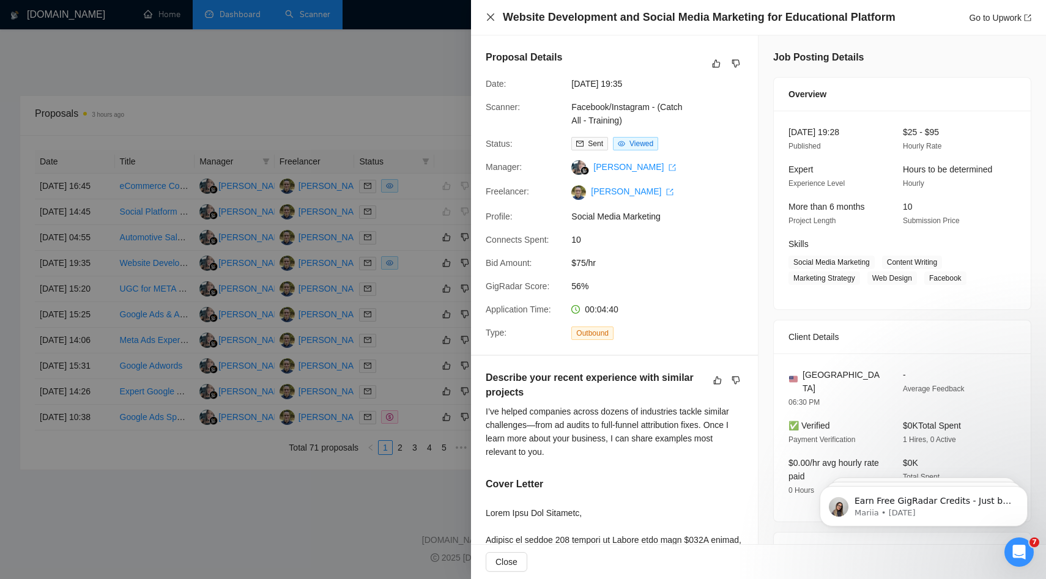
click at [490, 16] on icon "close" at bounding box center [491, 17] width 10 height 10
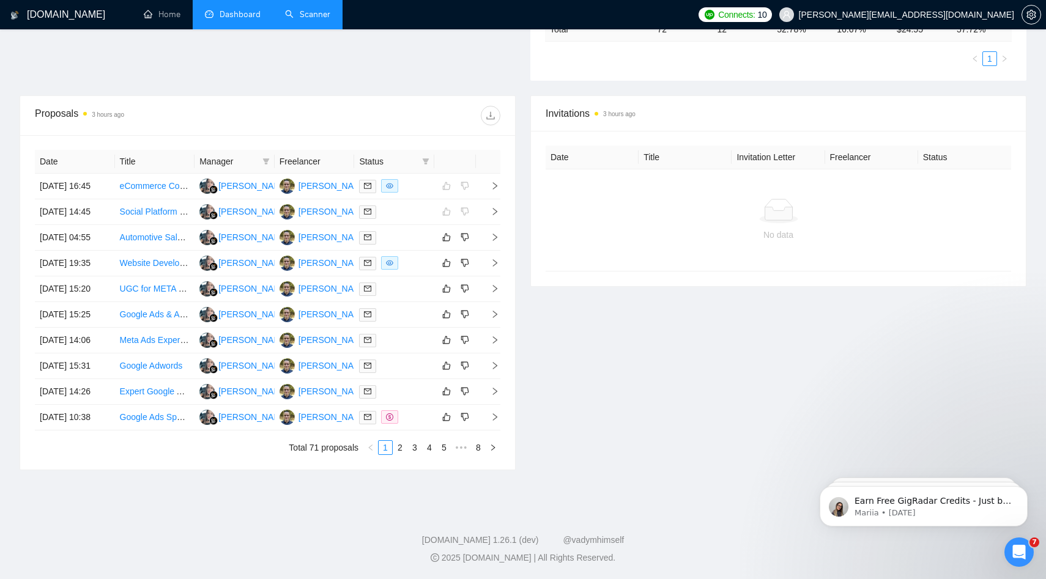
scroll to position [409, 0]
click at [491, 421] on icon "right" at bounding box center [495, 417] width 9 height 9
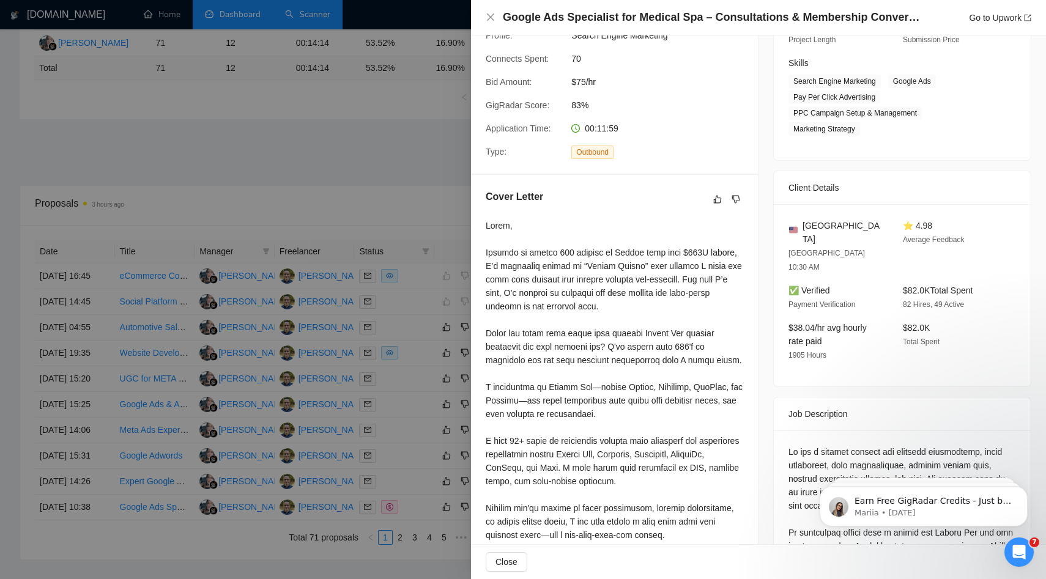
scroll to position [0, 0]
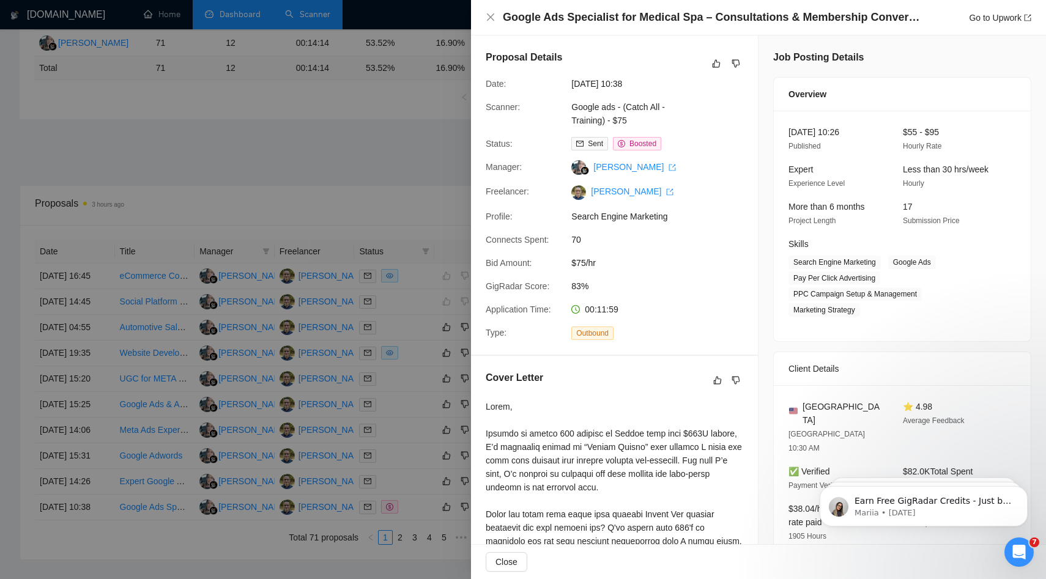
click at [489, 12] on div "Google Ads Specialist for Medical Spa – Consultations & Membership Conversions …" at bounding box center [759, 17] width 546 height 15
click at [490, 17] on icon "close" at bounding box center [490, 16] width 7 height 7
